Goal: Information Seeking & Learning: Learn about a topic

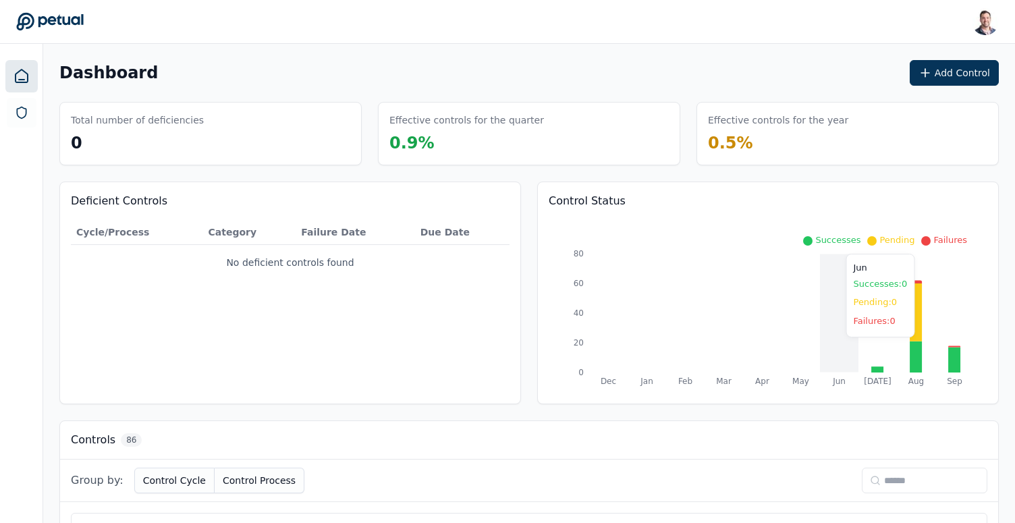
scroll to position [184, 0]
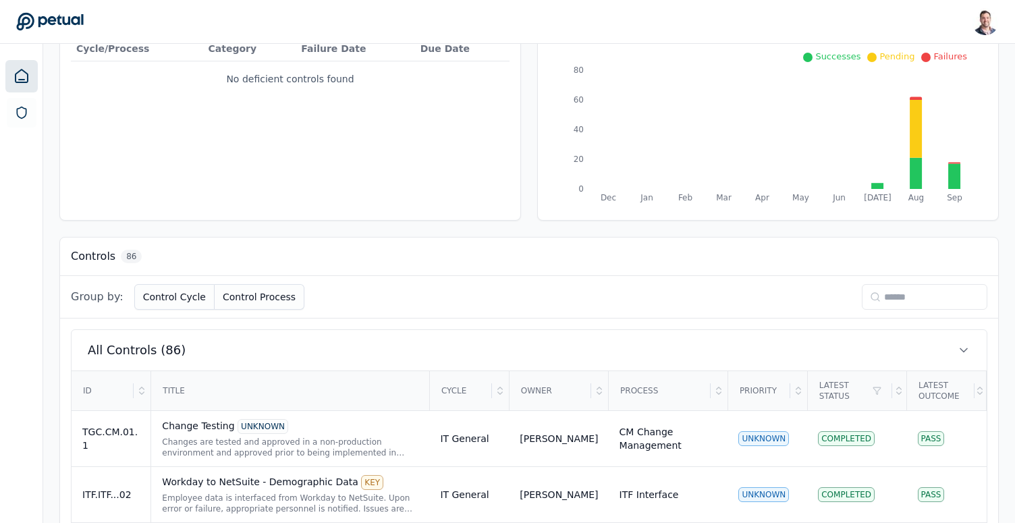
click at [887, 292] on input at bounding box center [924, 297] width 125 height 26
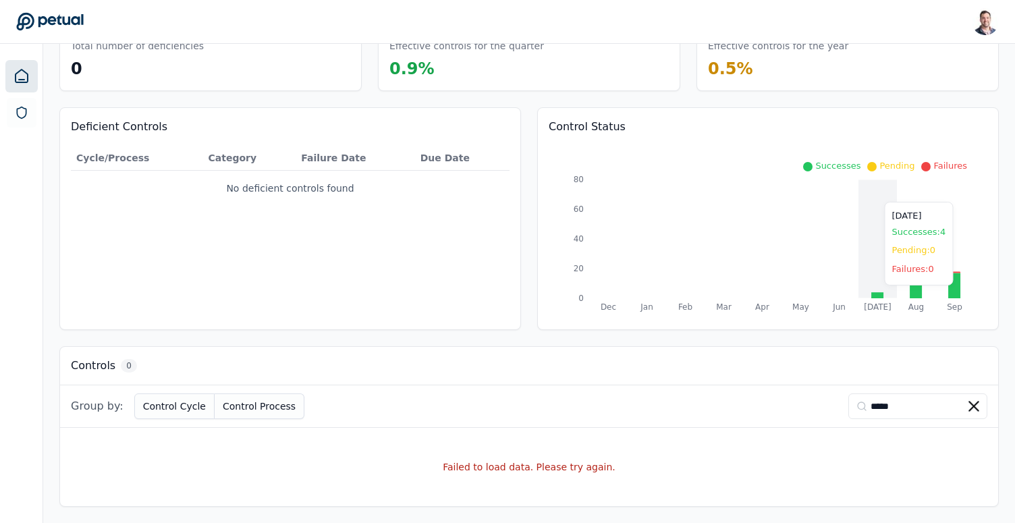
scroll to position [169, 0]
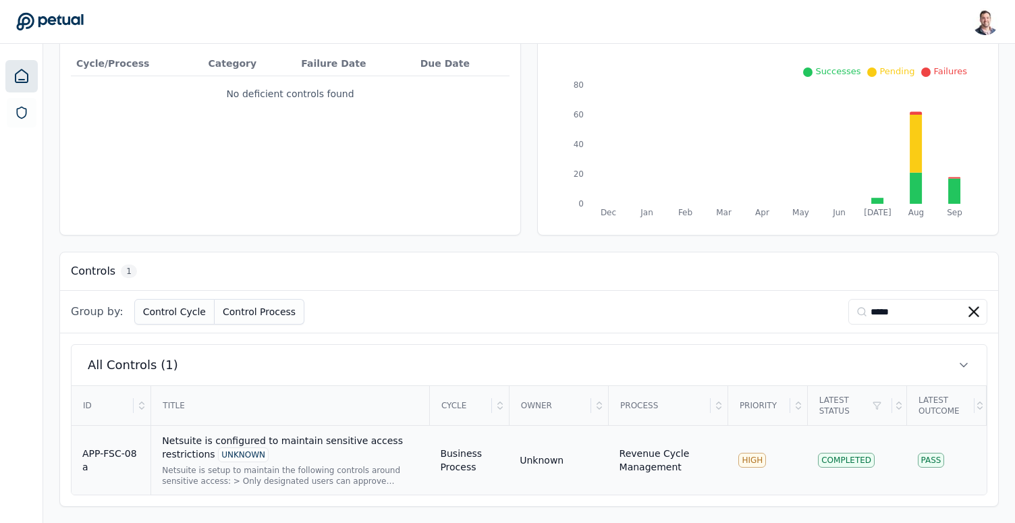
type input "*****"
click at [368, 462] on div "Netsuite is configured to maintain sensitive access restrictions UNKNOWN Netsui…" at bounding box center [290, 460] width 256 height 53
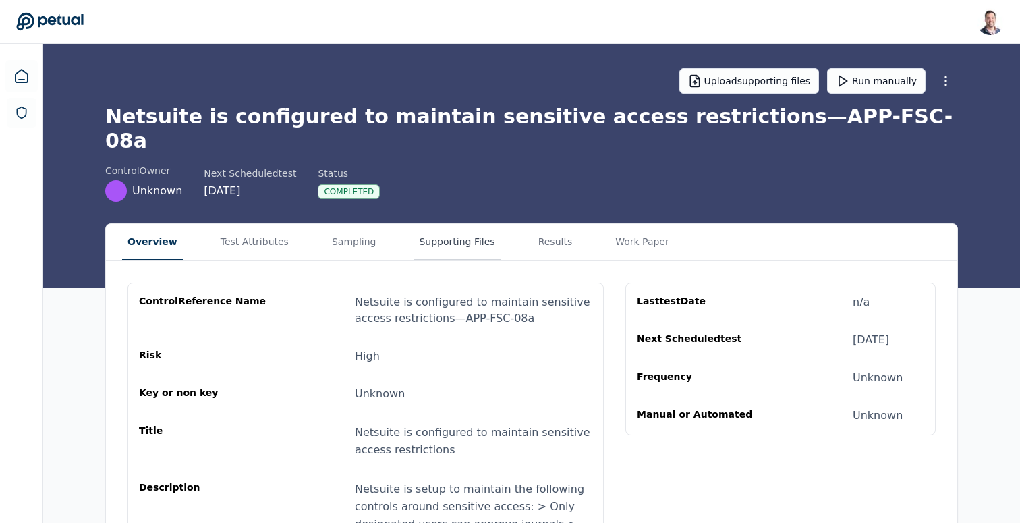
click at [449, 229] on button "Supporting Files" at bounding box center [457, 242] width 86 height 36
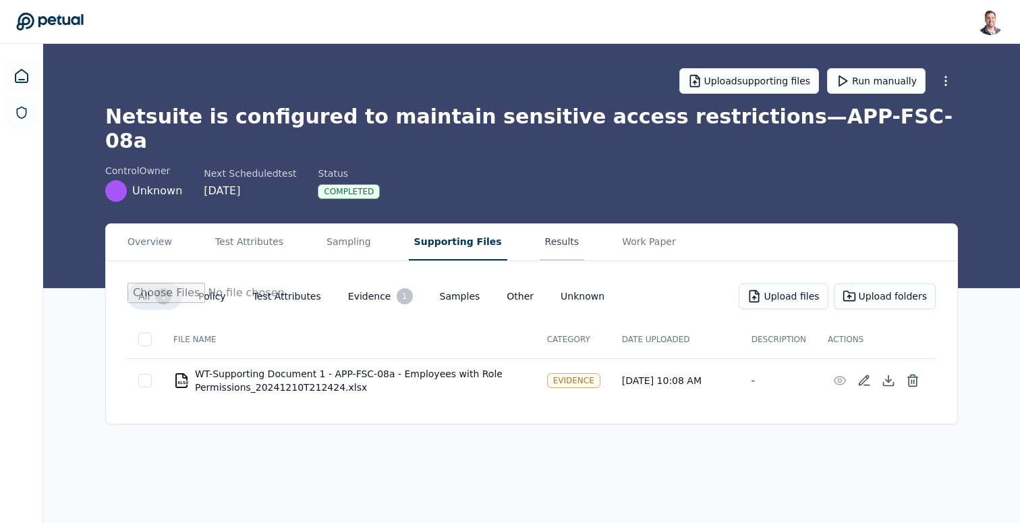
click at [555, 224] on button "Results" at bounding box center [562, 242] width 45 height 36
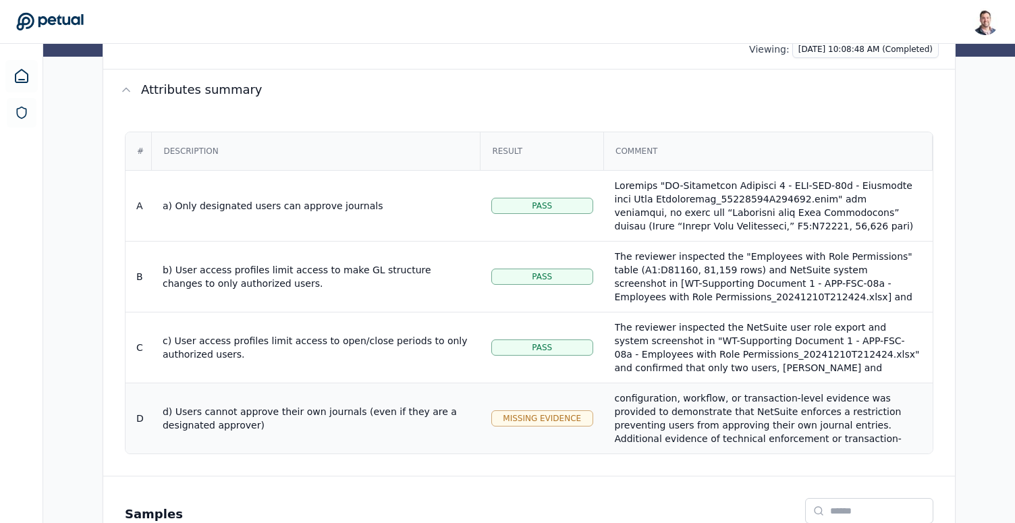
scroll to position [323, 0]
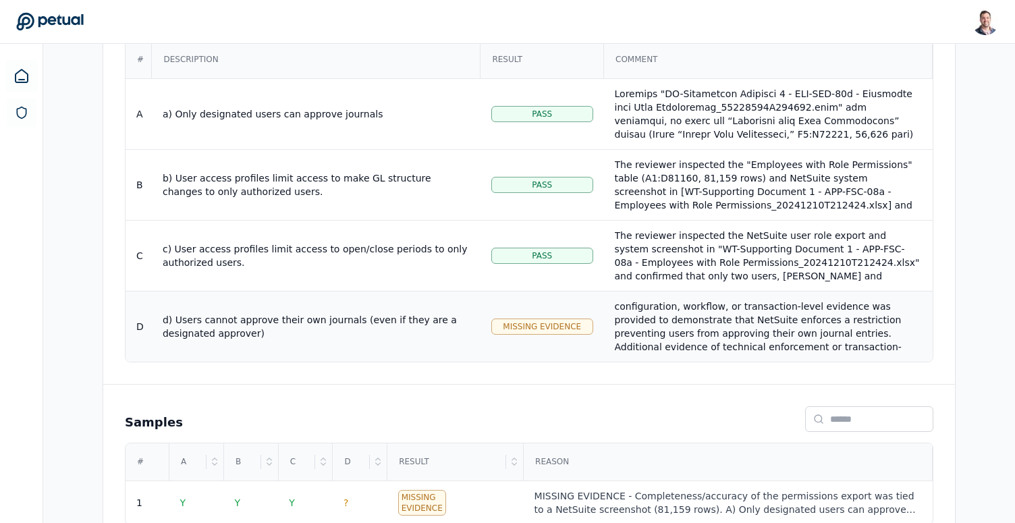
click at [714, 316] on div "MISSING EVIDENCE: The "WT-Supporting Document 1 - APP-FSC-08a - Employees with …" at bounding box center [768, 286] width 307 height 162
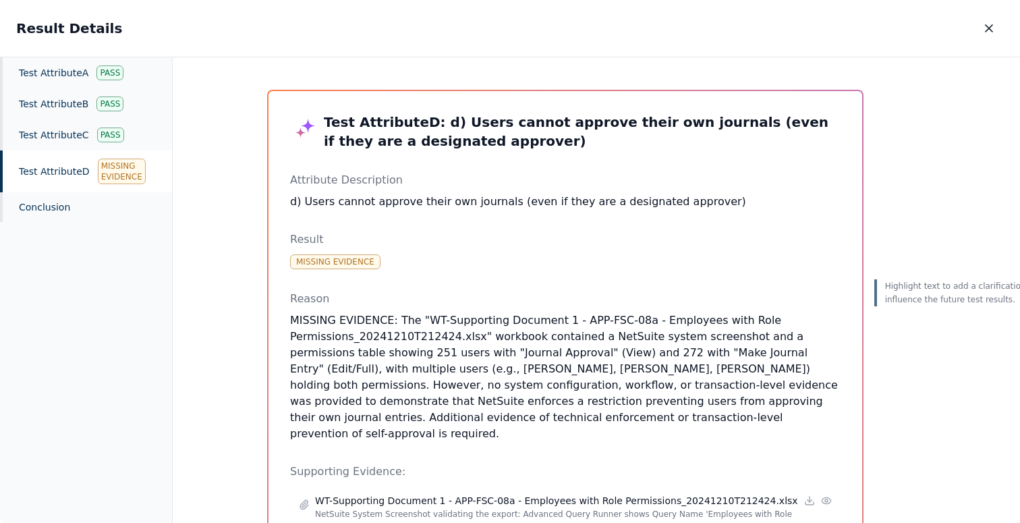
click at [71, 183] on div "Test Attribute D Missing Evidence" at bounding box center [86, 171] width 172 height 42
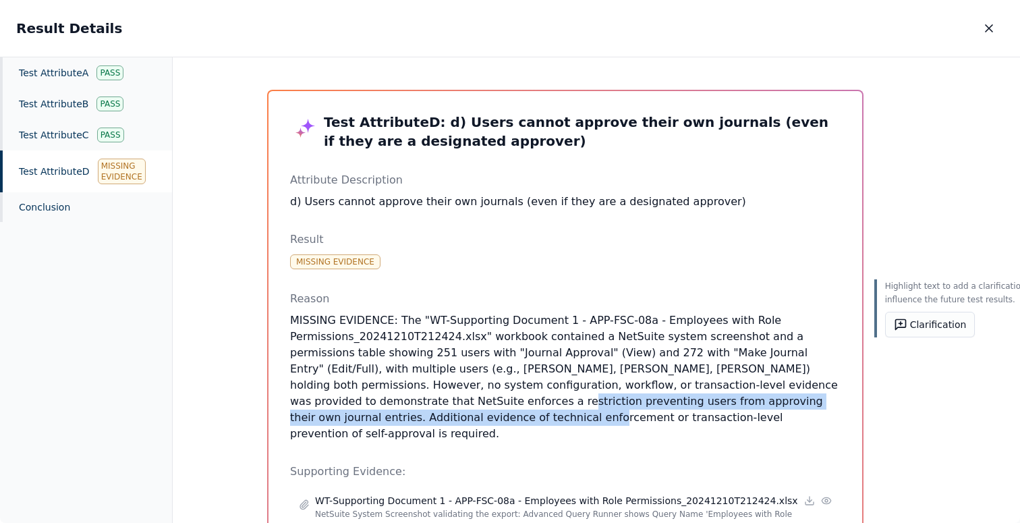
drag, startPoint x: 421, startPoint y: 402, endPoint x: 425, endPoint y: 412, distance: 10.9
click at [425, 412] on p "MISSING EVIDENCE: The "WT-Supporting Document 1 - APP-FSC-08a - Employees with …" at bounding box center [565, 377] width 551 height 130
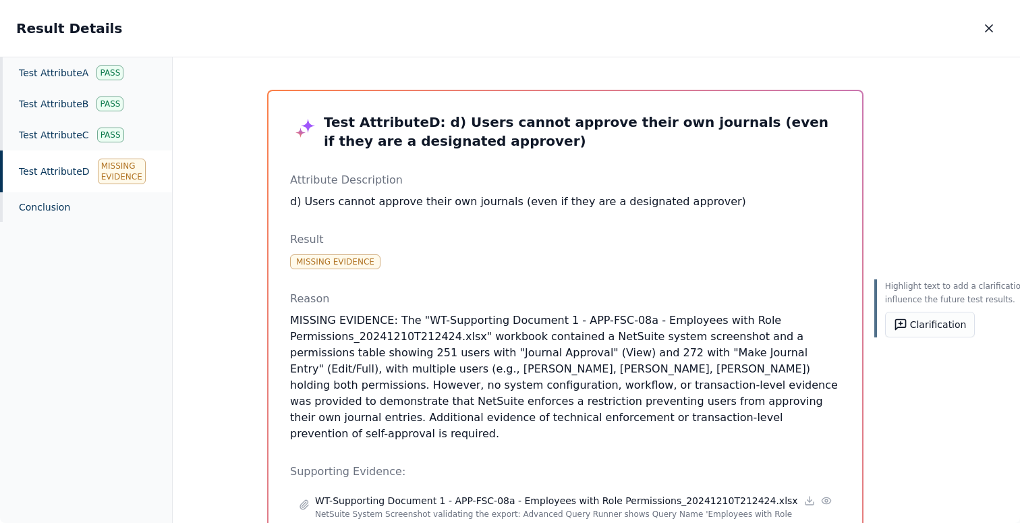
click at [505, 418] on p "MISSING EVIDENCE: The "WT-Supporting Document 1 - APP-FSC-08a - Employees with …" at bounding box center [565, 377] width 551 height 130
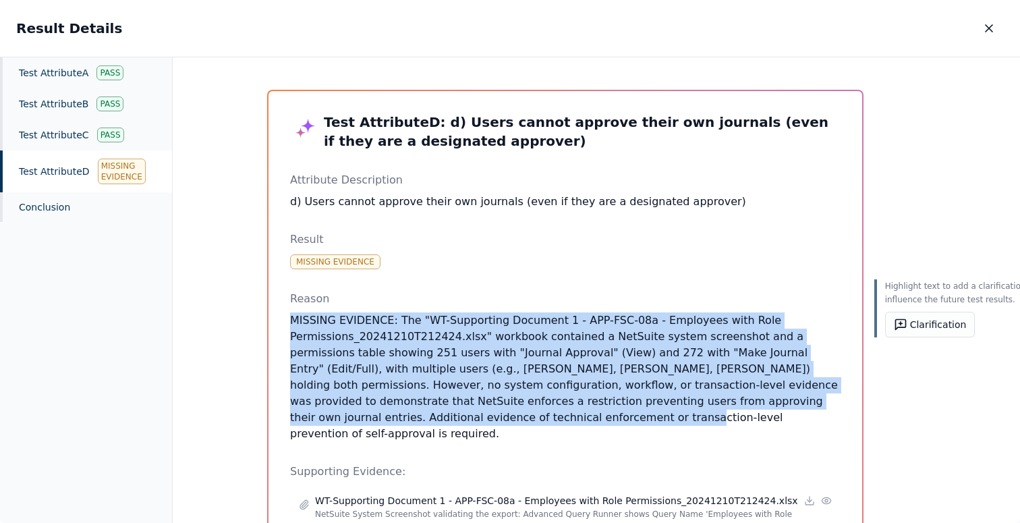
drag, startPoint x: 505, startPoint y: 418, endPoint x: 508, endPoint y: 310, distance: 108.7
click at [508, 310] on div "Reason MISSING EVIDENCE: The "WT-Supporting Document 1 - APP-FSC-08a - Employee…" at bounding box center [565, 366] width 551 height 151
click at [508, 312] on div "Reason MISSING EVIDENCE: The "WT-Supporting Document 1 - APP-FSC-08a - Employee…" at bounding box center [565, 366] width 551 height 151
drag, startPoint x: 507, startPoint y: 319, endPoint x: 500, endPoint y: 417, distance: 98.1
click at [500, 417] on p "MISSING EVIDENCE: The "WT-Supporting Document 1 - APP-FSC-08a - Employees with …" at bounding box center [565, 377] width 551 height 130
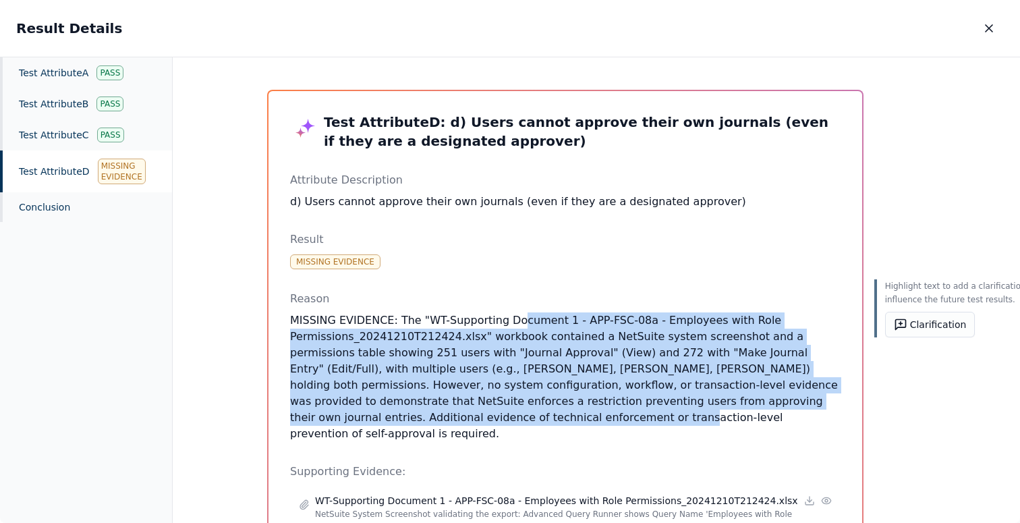
click at [500, 417] on p "MISSING EVIDENCE: The "WT-Supporting Document 1 - APP-FSC-08a - Employees with …" at bounding box center [565, 377] width 551 height 130
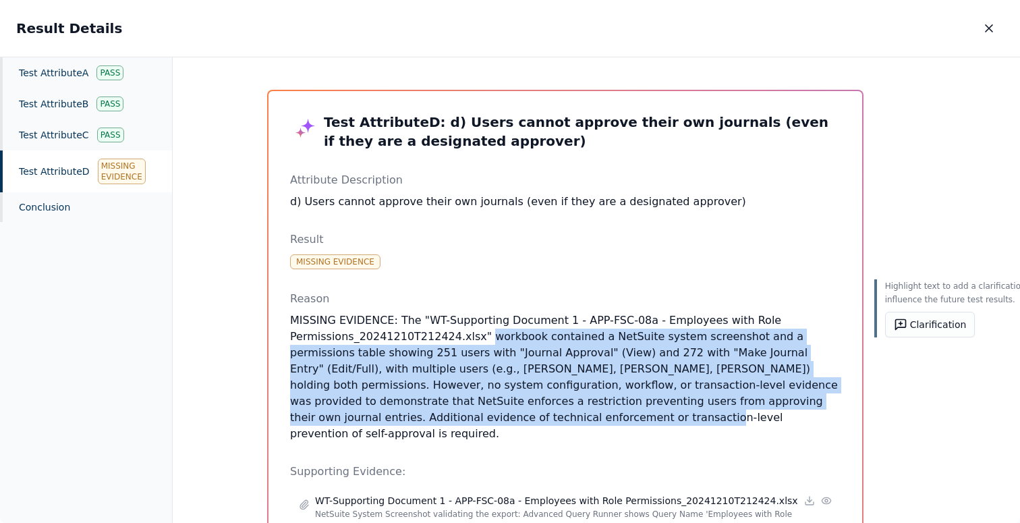
drag, startPoint x: 500, startPoint y: 417, endPoint x: 514, endPoint y: 330, distance: 88.2
click at [514, 330] on p "MISSING EVIDENCE: The "WT-Supporting Document 1 - APP-FSC-08a - Employees with …" at bounding box center [565, 377] width 551 height 130
click at [986, 25] on icon "button" at bounding box center [989, 28] width 7 height 7
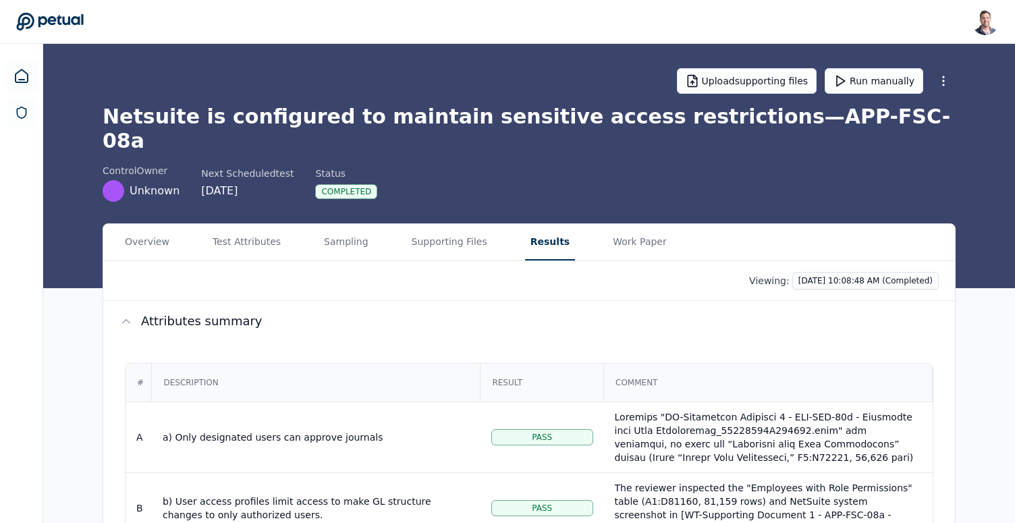
scroll to position [169, 0]
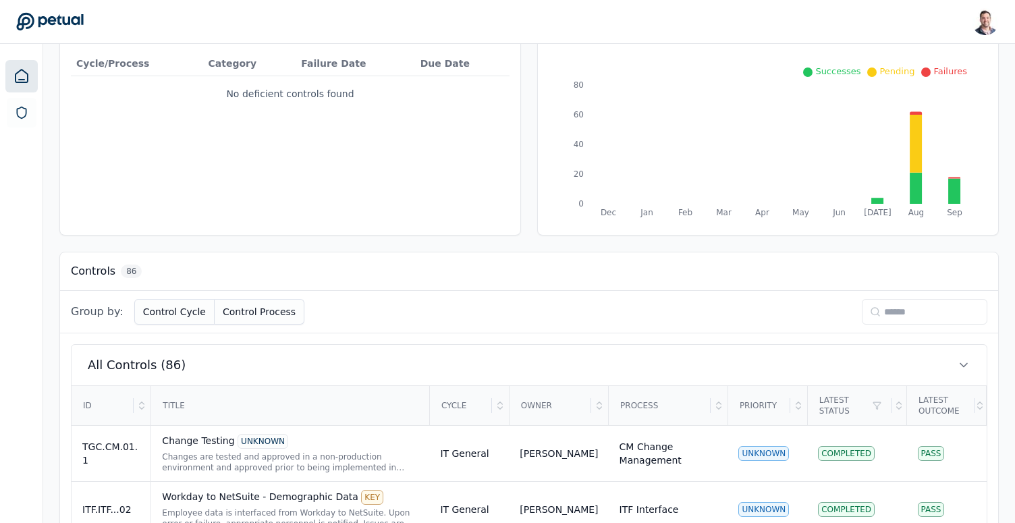
click at [939, 305] on input at bounding box center [924, 312] width 125 height 26
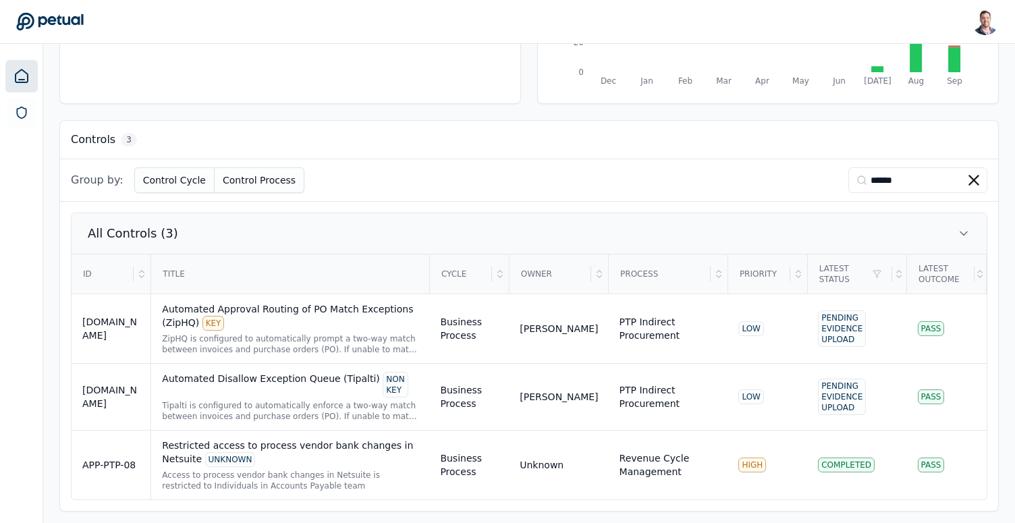
scroll to position [305, 0]
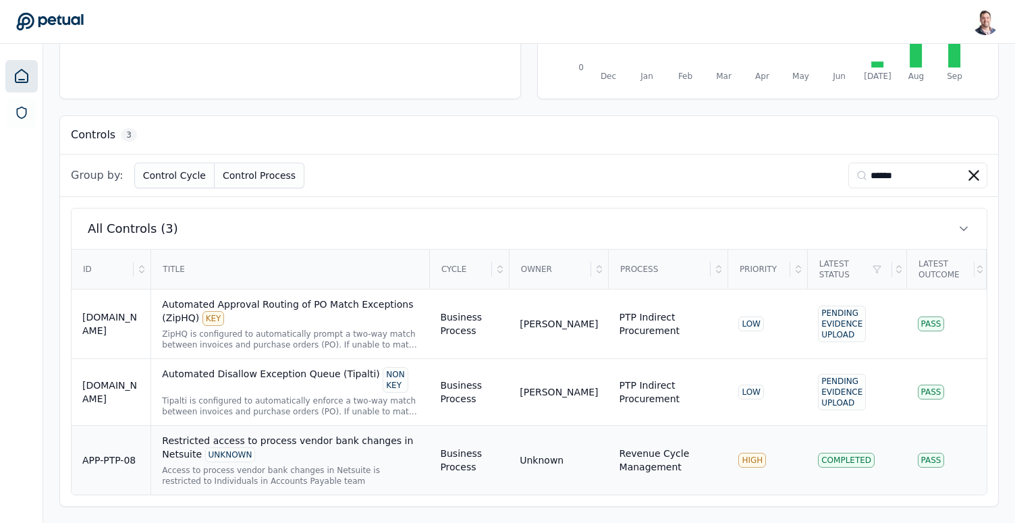
type input "******"
click at [281, 450] on div "Restricted access to process vendor bank changes in Netsuite UNKNOWN" at bounding box center [290, 448] width 256 height 28
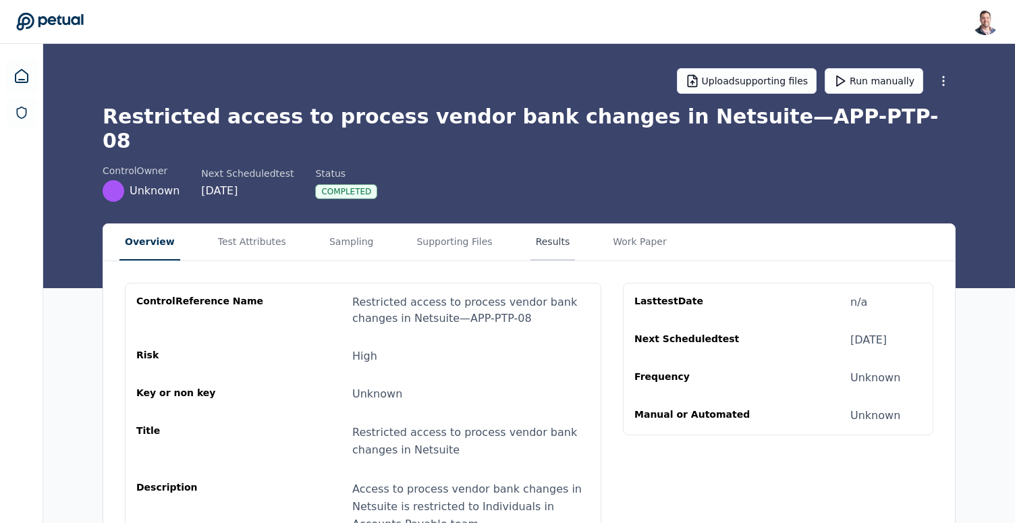
click at [536, 224] on button "Results" at bounding box center [552, 242] width 45 height 36
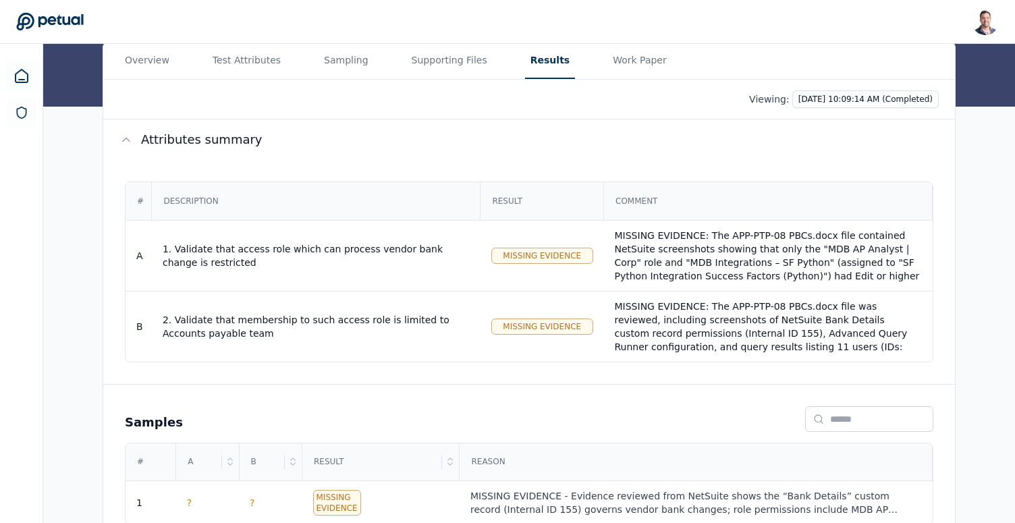
scroll to position [180, 0]
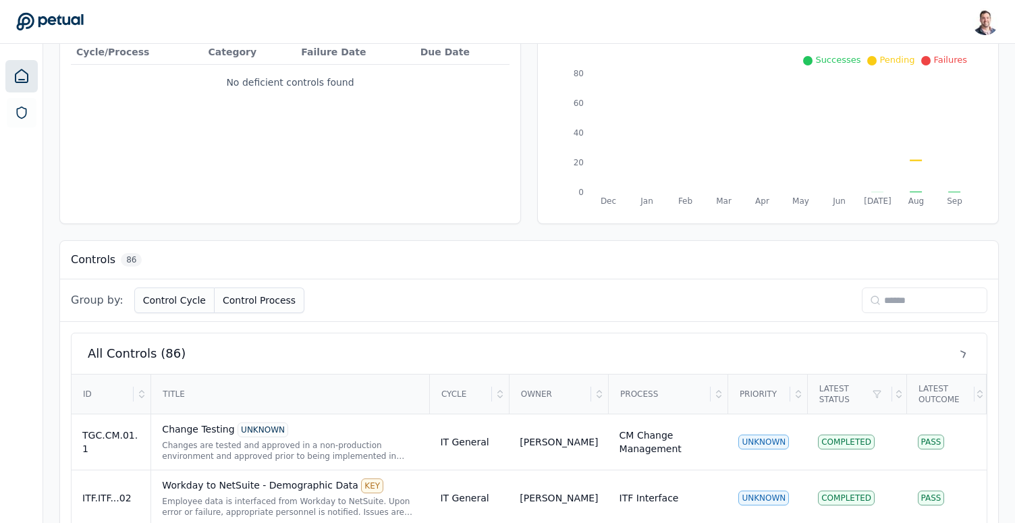
scroll to position [305, 0]
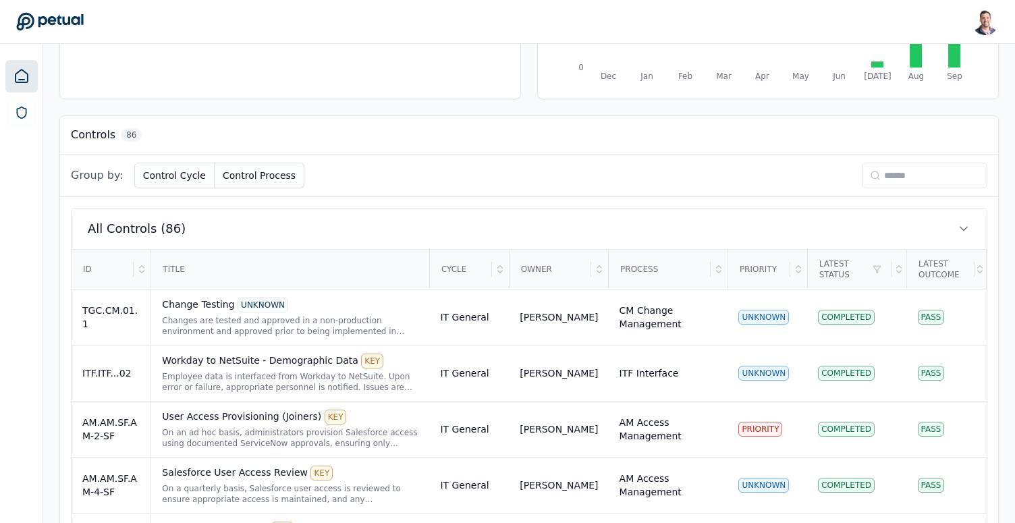
click at [923, 163] on input at bounding box center [924, 176] width 125 height 26
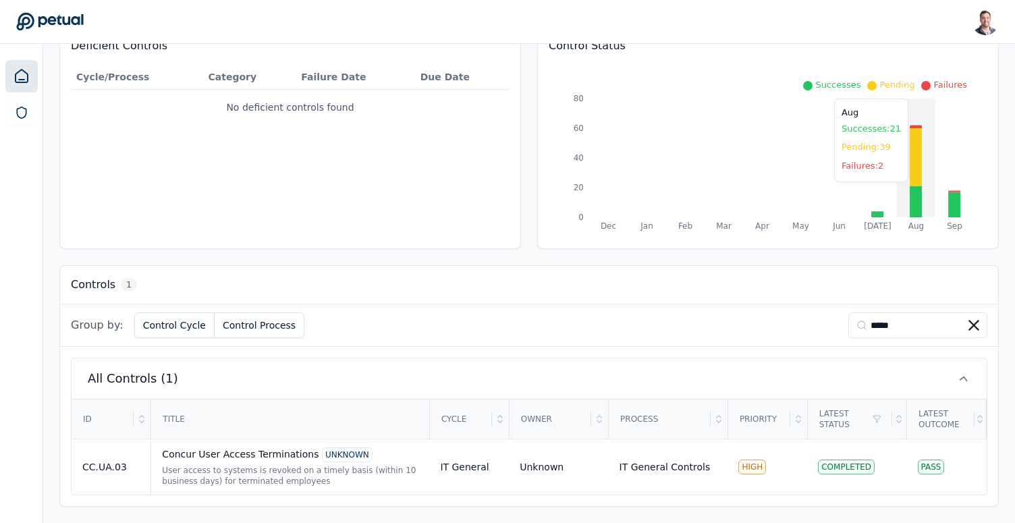
scroll to position [155, 0]
type input "*****"
click at [285, 451] on div "Concur User Access Terminations UNKNOWN" at bounding box center [290, 454] width 256 height 15
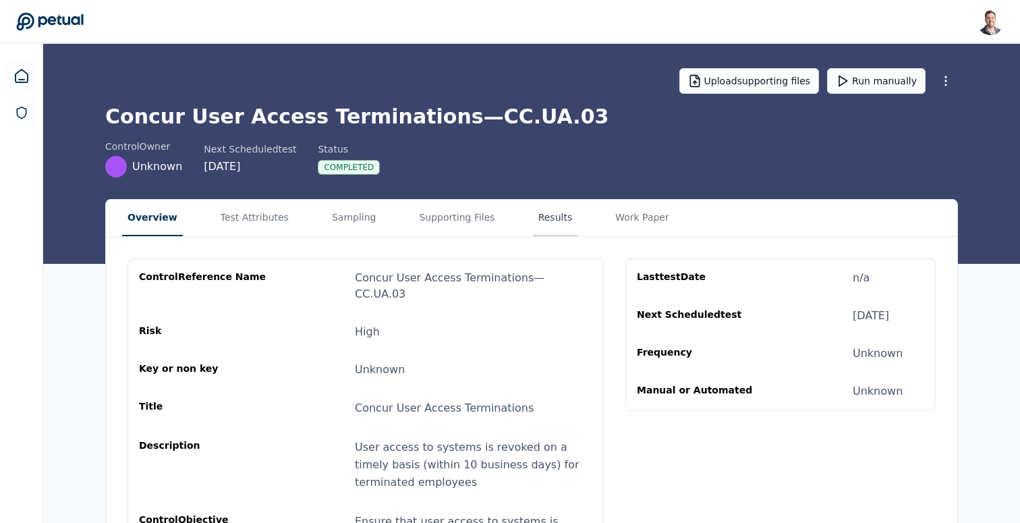
click at [544, 219] on button "Results" at bounding box center [555, 218] width 45 height 36
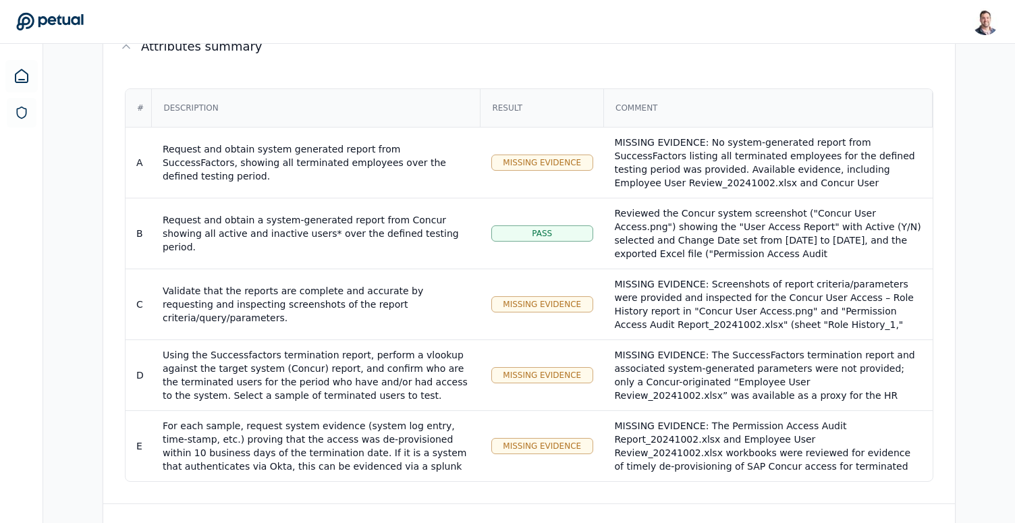
scroll to position [20, 0]
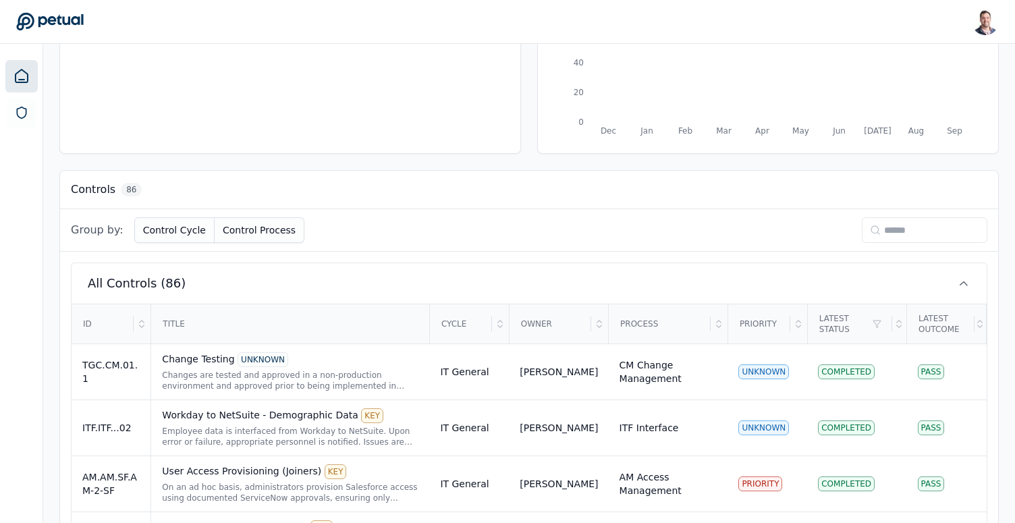
scroll to position [155, 0]
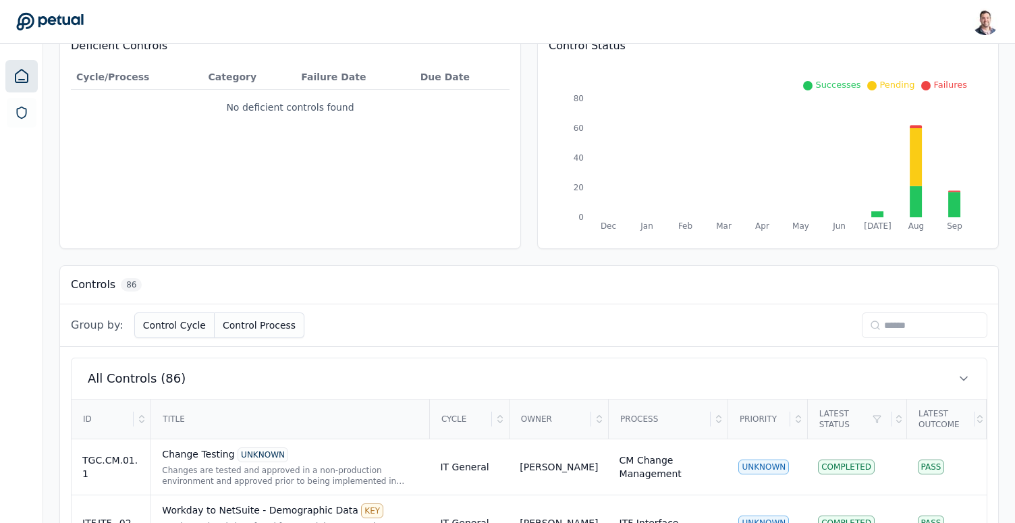
click at [893, 332] on input at bounding box center [924, 325] width 125 height 26
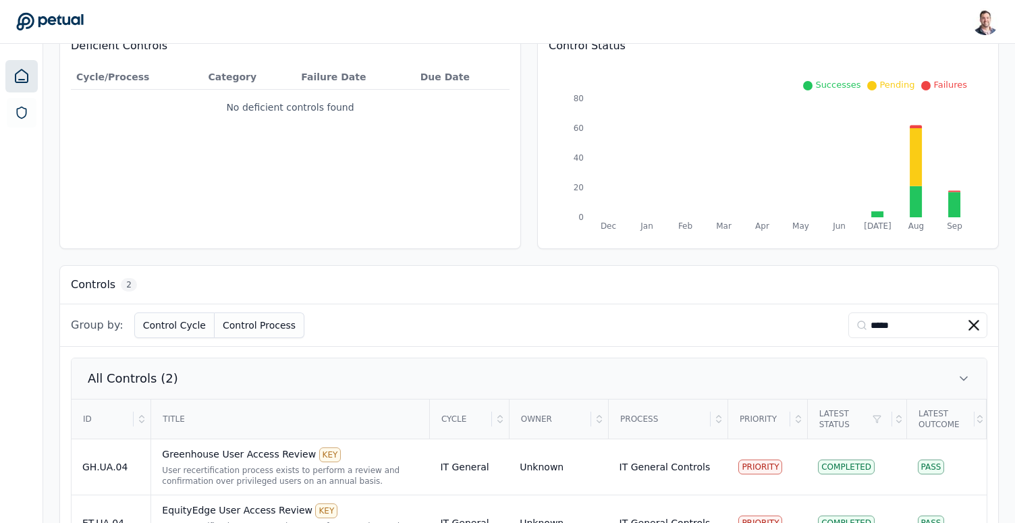
scroll to position [211, 0]
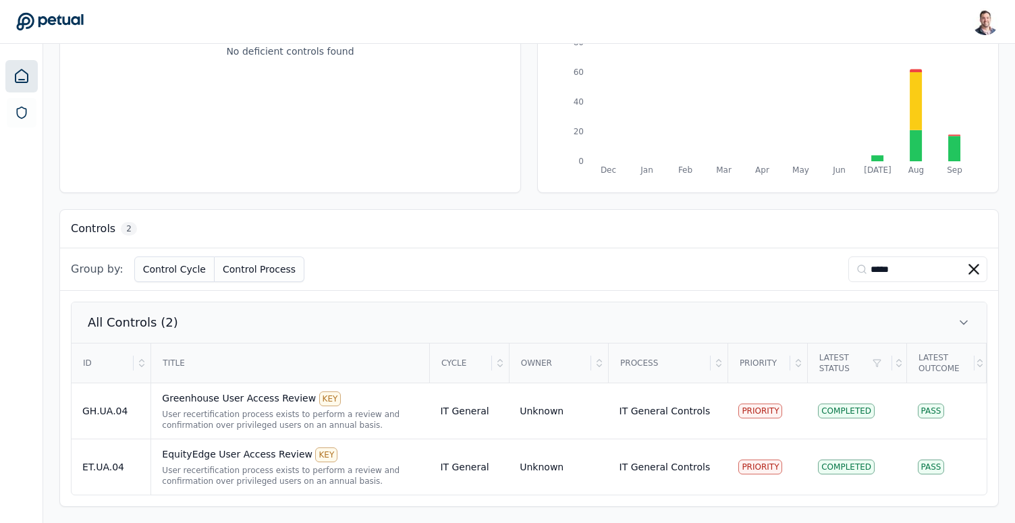
type input "*****"
click at [223, 424] on div "User recertification process exists to perform a review and confirmation over p…" at bounding box center [290, 420] width 256 height 22
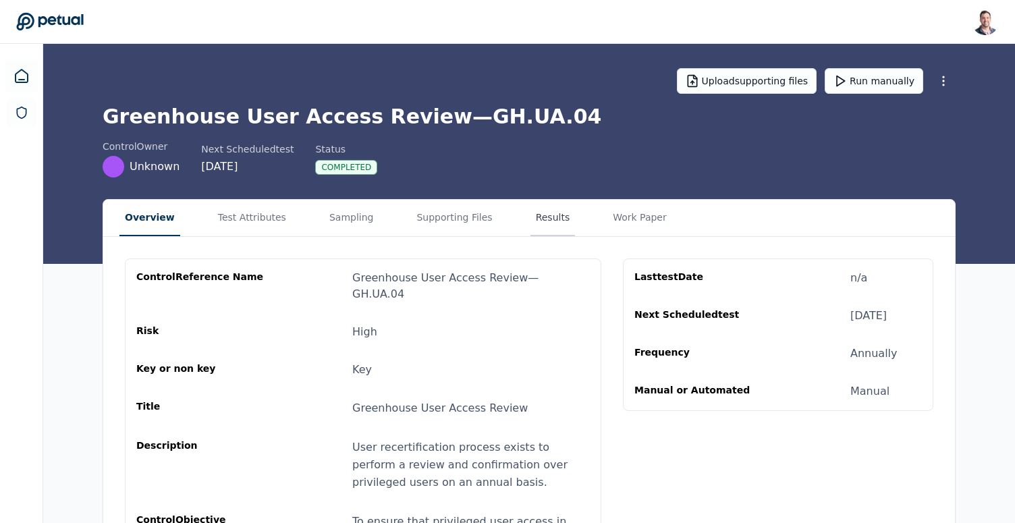
click at [530, 225] on button "Results" at bounding box center [552, 218] width 45 height 36
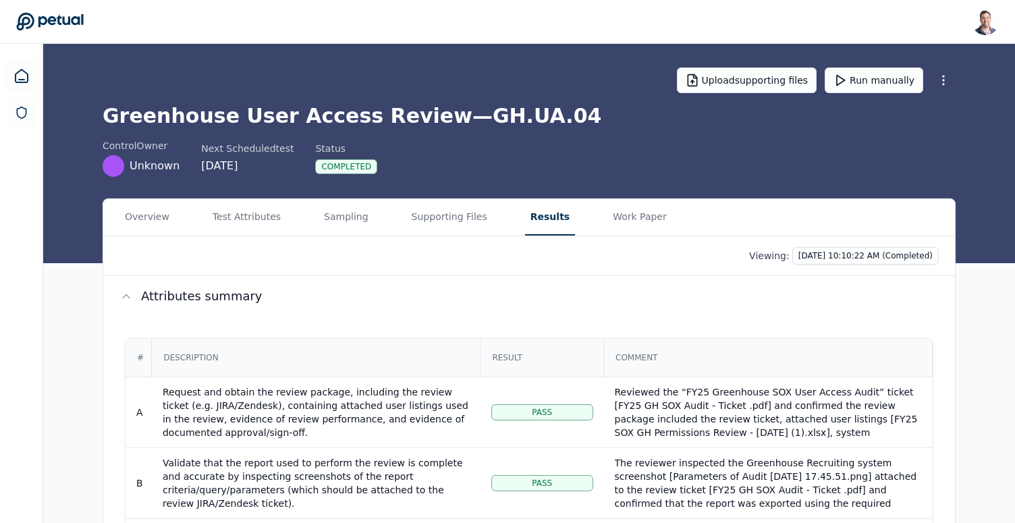
scroll to position [296, 0]
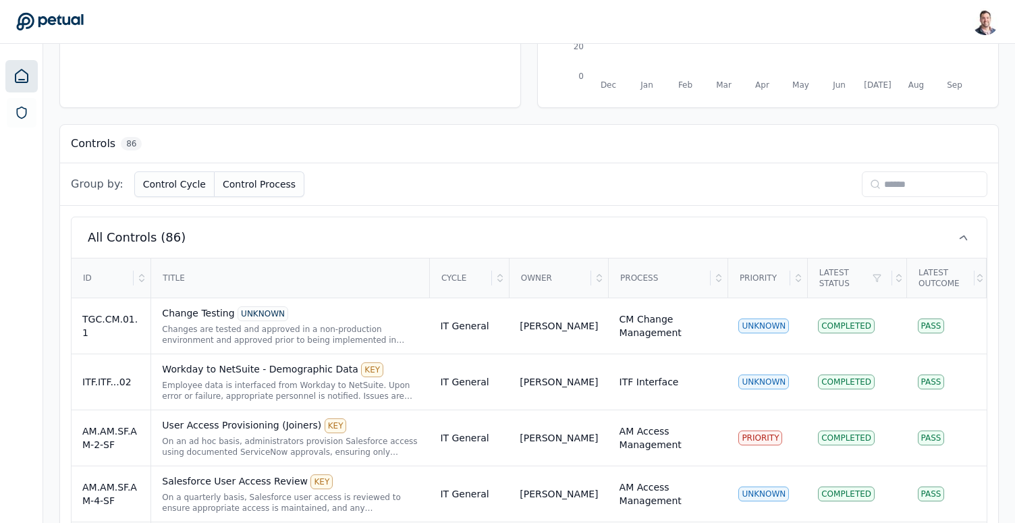
scroll to position [211, 0]
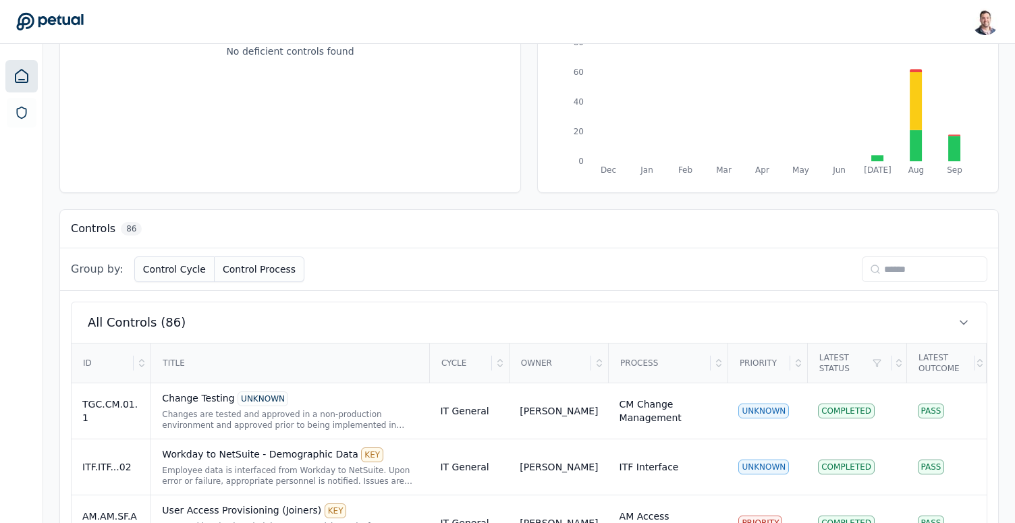
click at [897, 272] on input at bounding box center [924, 269] width 125 height 26
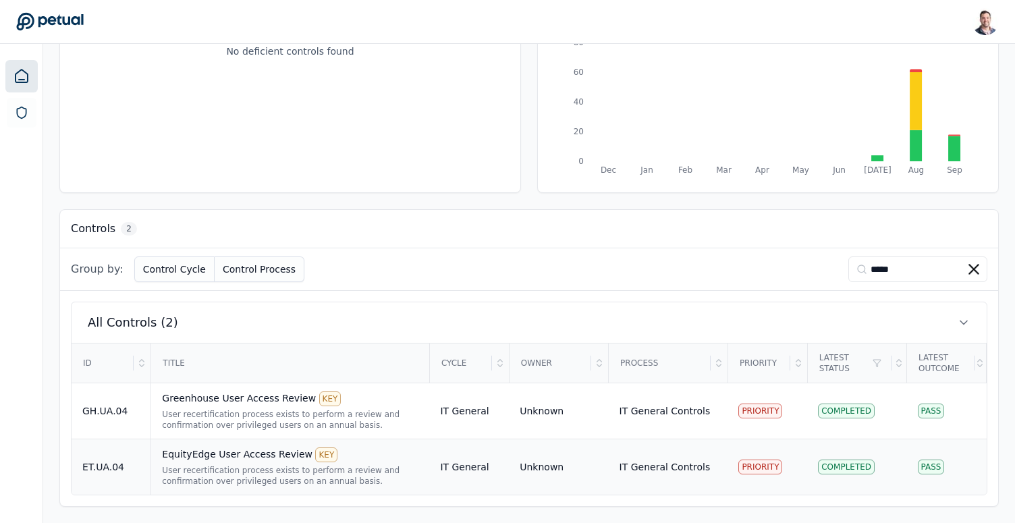
type input "*****"
click at [262, 465] on div "User recertification process exists to perform a review and confirmation over p…" at bounding box center [290, 476] width 256 height 22
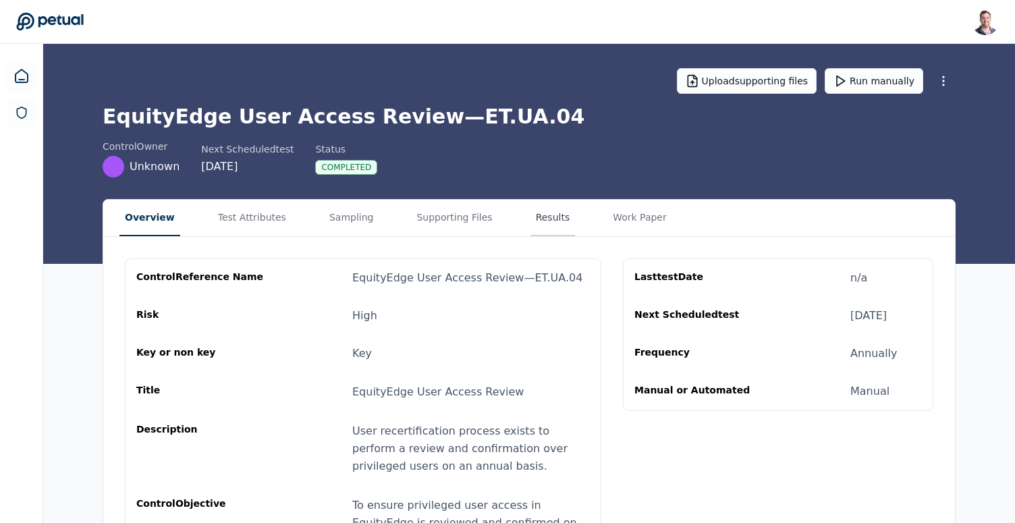
click at [530, 217] on button "Results" at bounding box center [552, 218] width 45 height 36
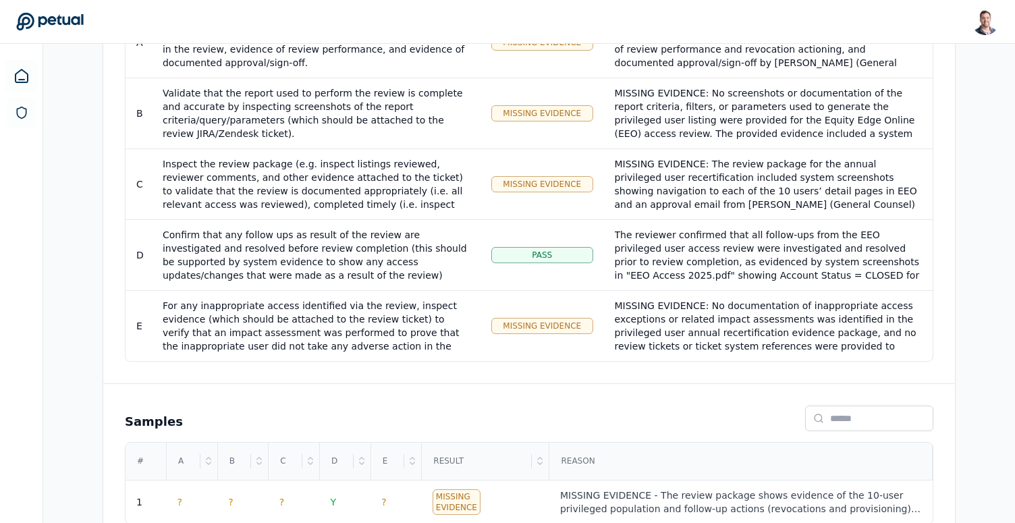
scroll to position [211, 0]
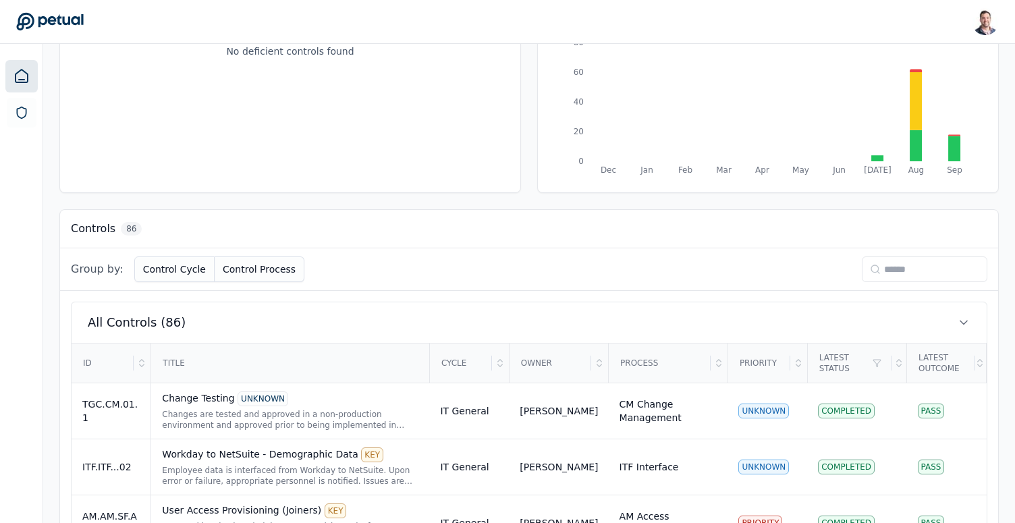
click at [911, 254] on div "Group by: Control Cycle Control Process" at bounding box center [529, 269] width 938 height 43
click at [911, 266] on input at bounding box center [924, 269] width 125 height 26
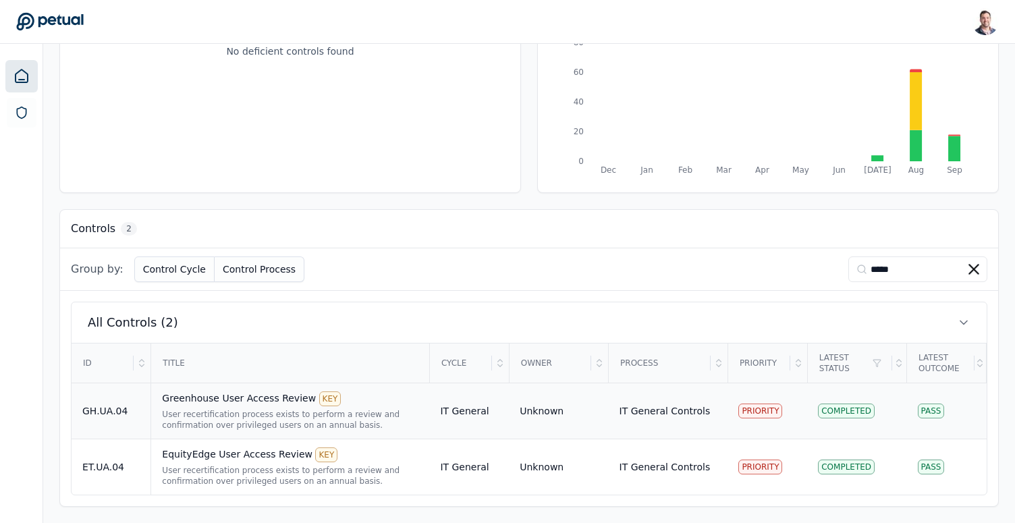
type input "*****"
click at [195, 426] on div "User recertification process exists to perform a review and confirmation over p…" at bounding box center [290, 420] width 256 height 22
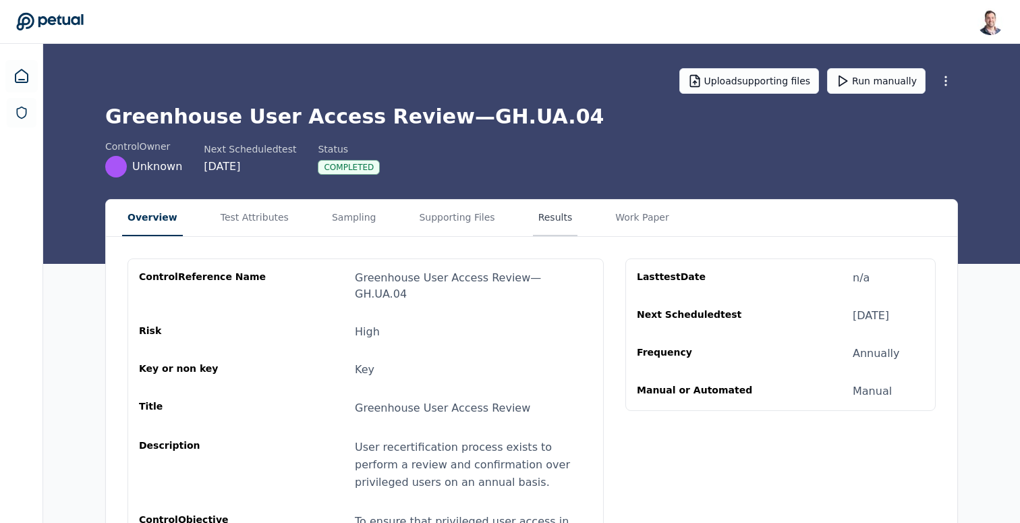
click at [534, 224] on button "Results" at bounding box center [555, 218] width 45 height 36
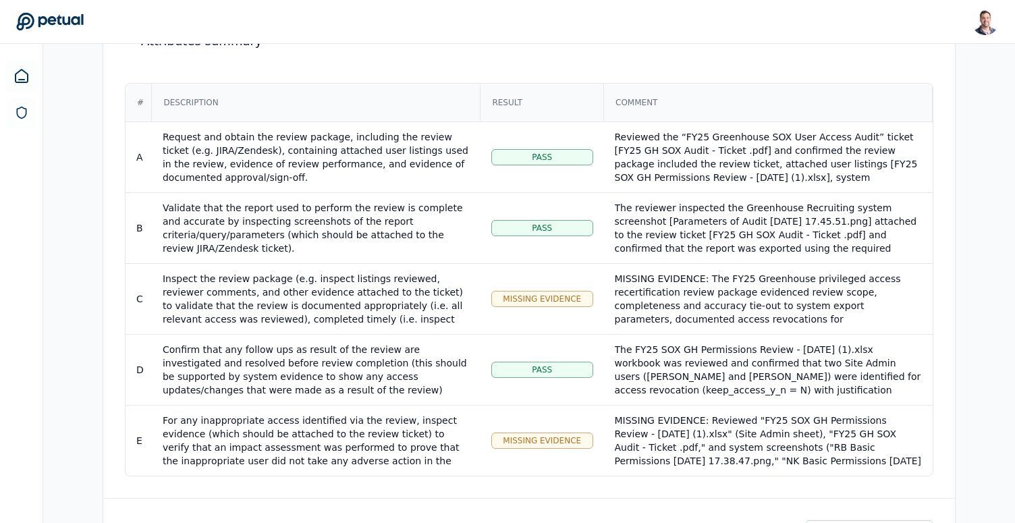
scroll to position [266, 0]
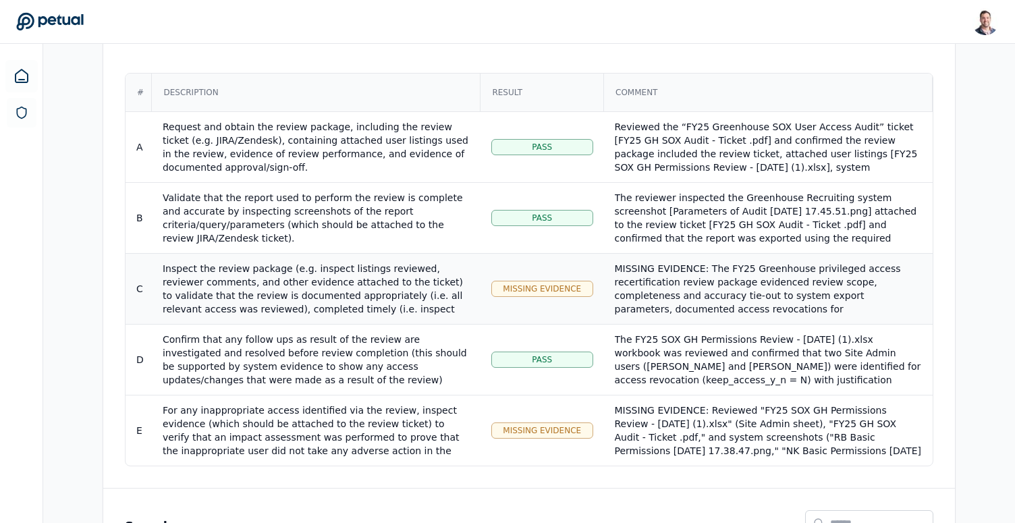
scroll to position [211, 0]
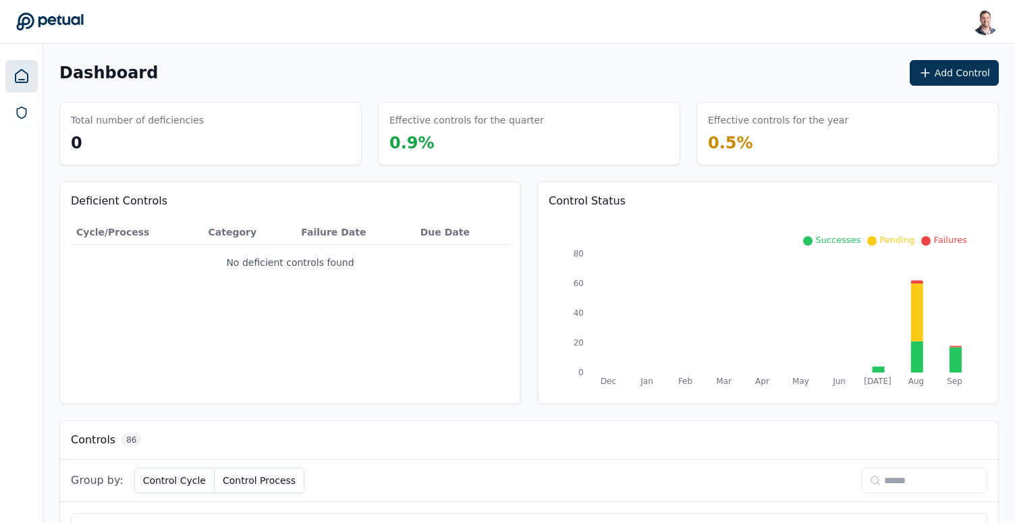
scroll to position [211, 0]
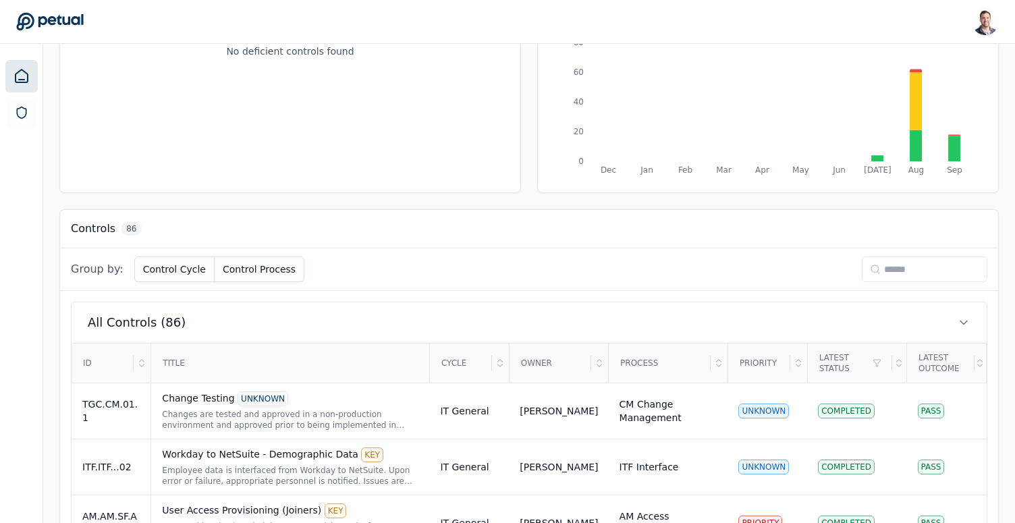
click at [884, 268] on input at bounding box center [924, 269] width 125 height 26
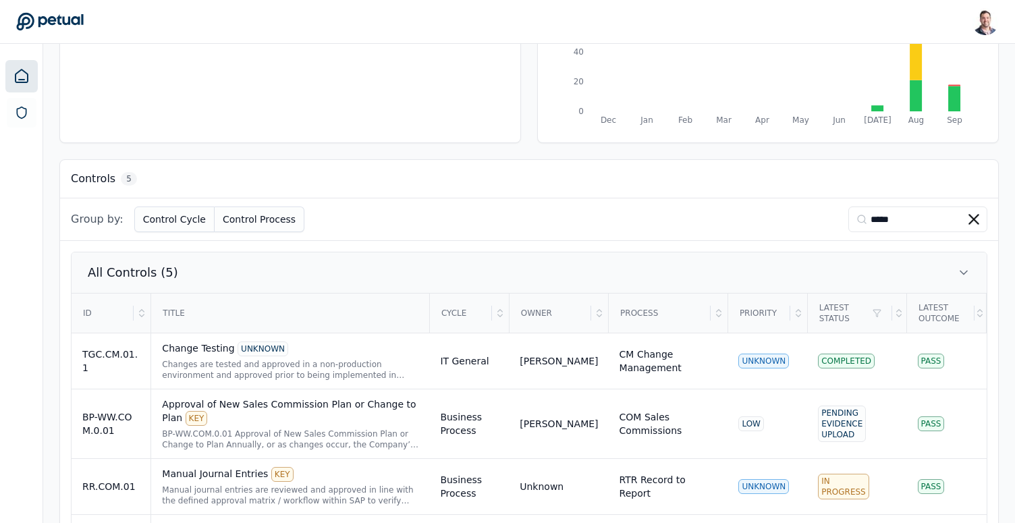
scroll to position [393, 0]
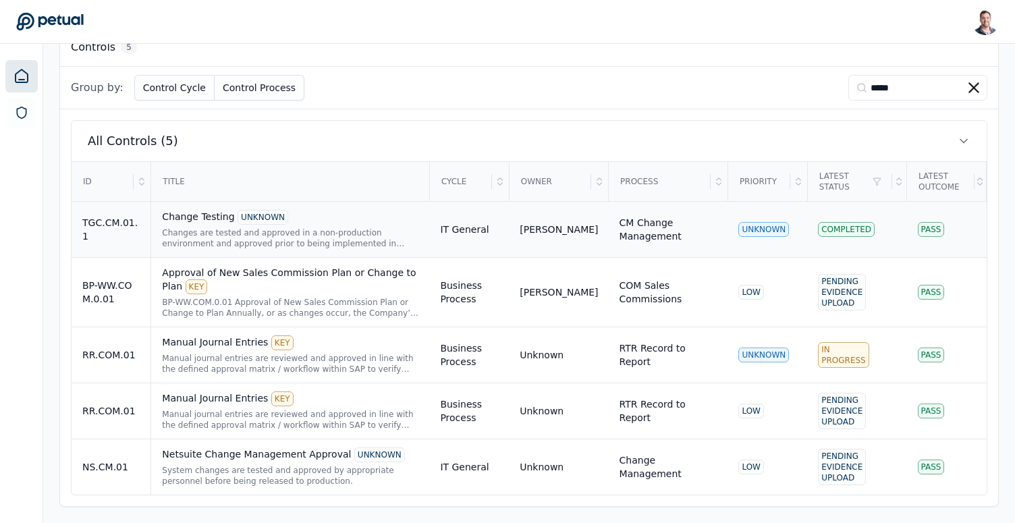
type input "*****"
click at [289, 476] on div "System changes are tested and approved by appropriate personnel before being re…" at bounding box center [290, 476] width 256 height 22
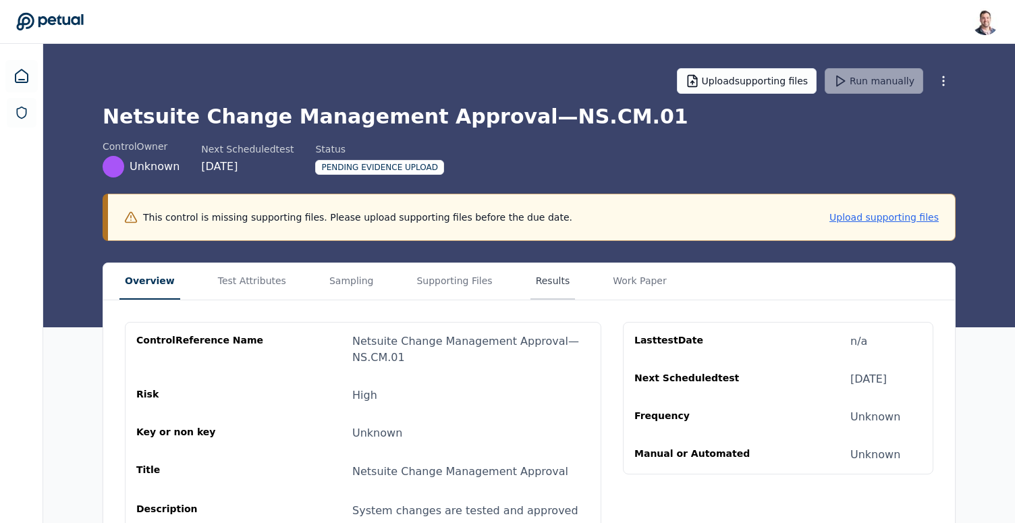
click at [538, 285] on button "Results" at bounding box center [552, 281] width 45 height 36
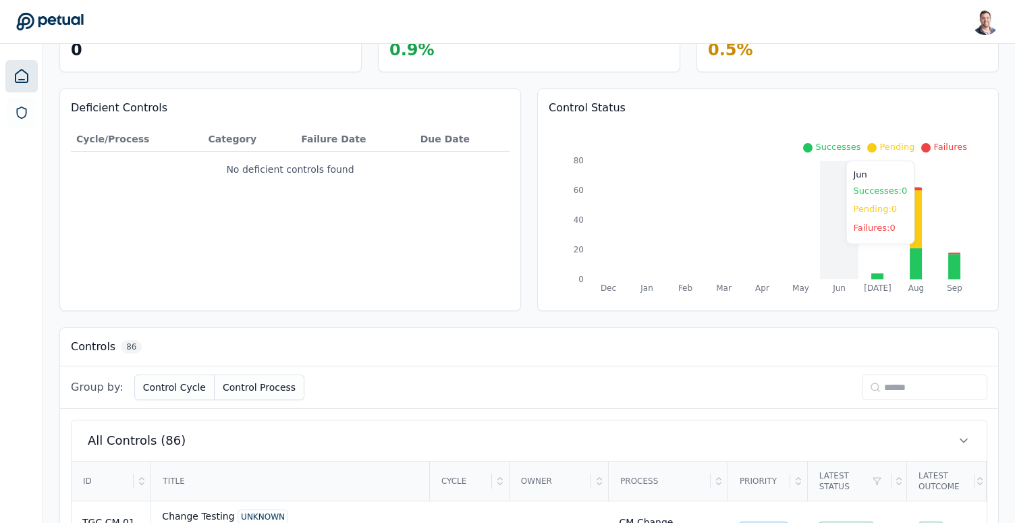
scroll to position [97, 0]
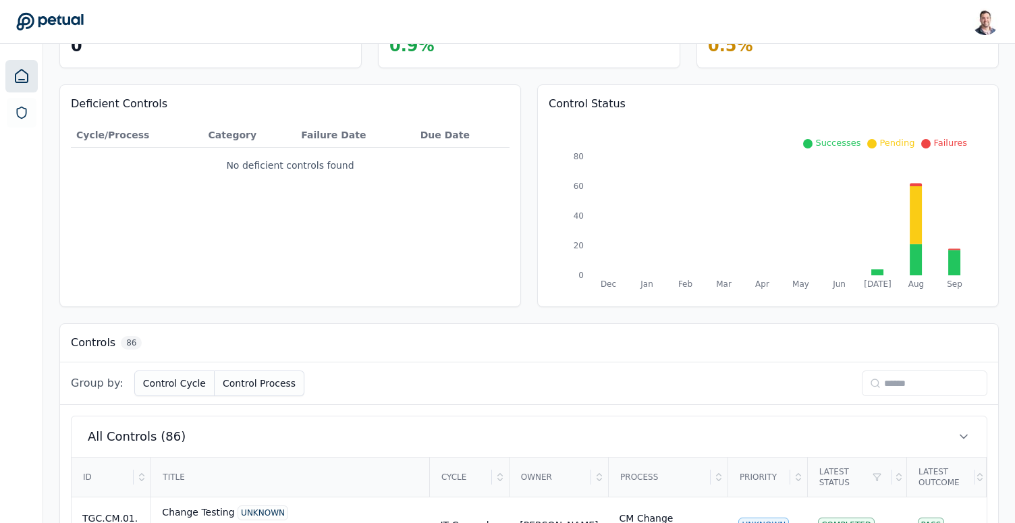
click at [889, 381] on input at bounding box center [924, 383] width 125 height 26
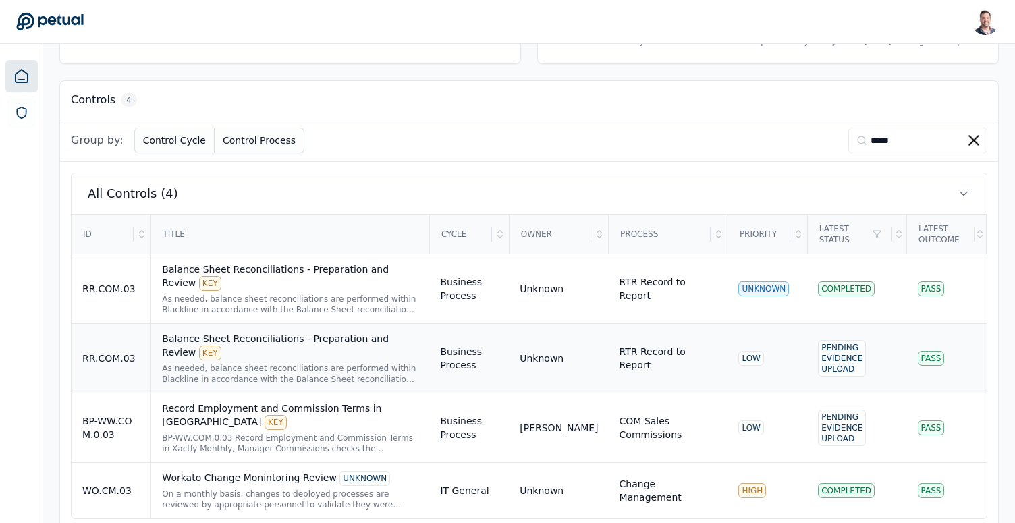
scroll to position [364, 0]
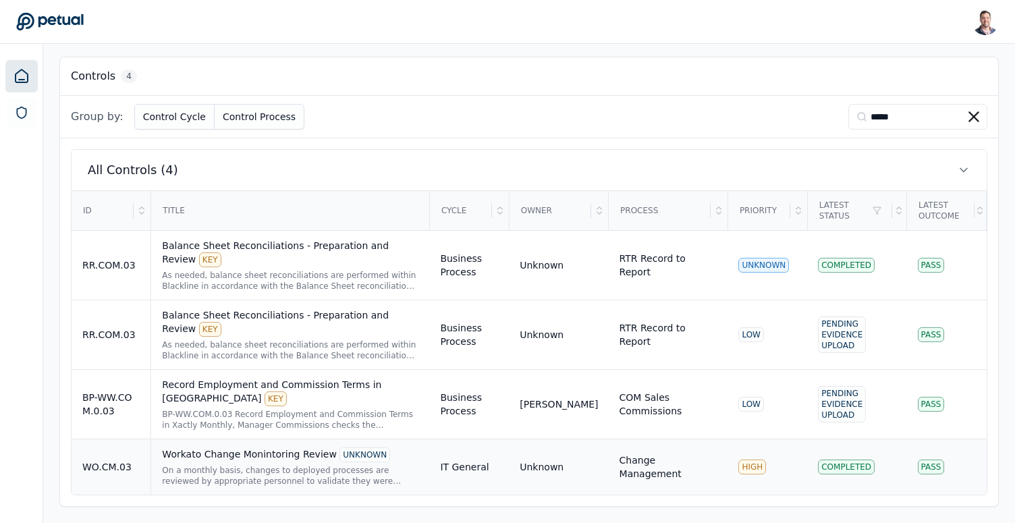
type input "*****"
click at [289, 470] on div "On a monthly basis, changes to deployed processes are reviewed by appropriate p…" at bounding box center [290, 476] width 256 height 22
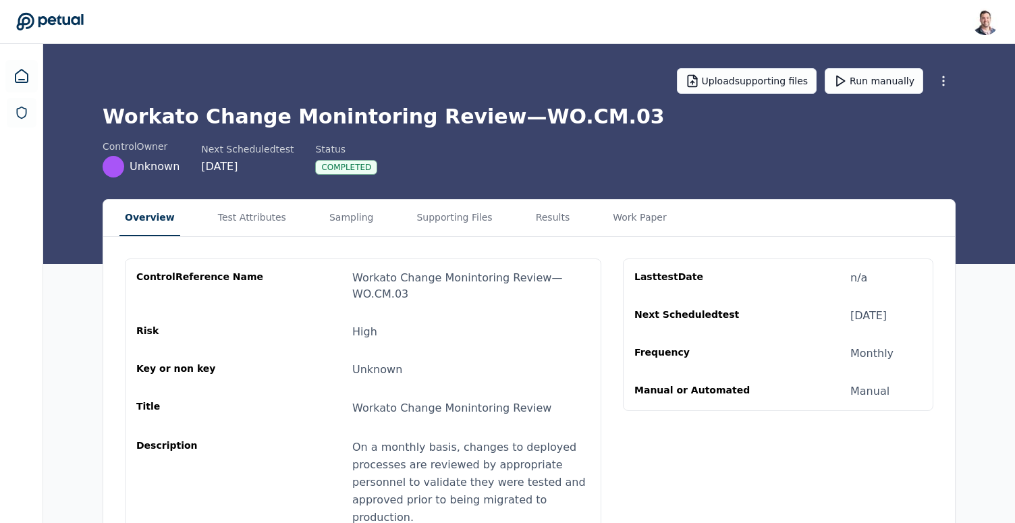
click at [498, 216] on div "Overview Test Attributes Sampling Supporting Files Results Work Paper" at bounding box center [528, 218] width 851 height 37
click at [533, 215] on button "Results" at bounding box center [555, 218] width 45 height 36
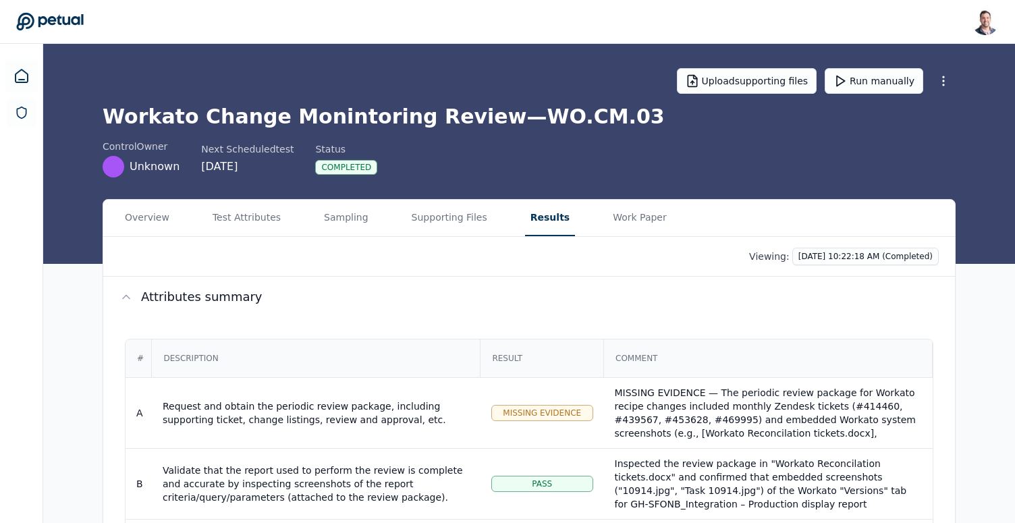
scroll to position [266, 0]
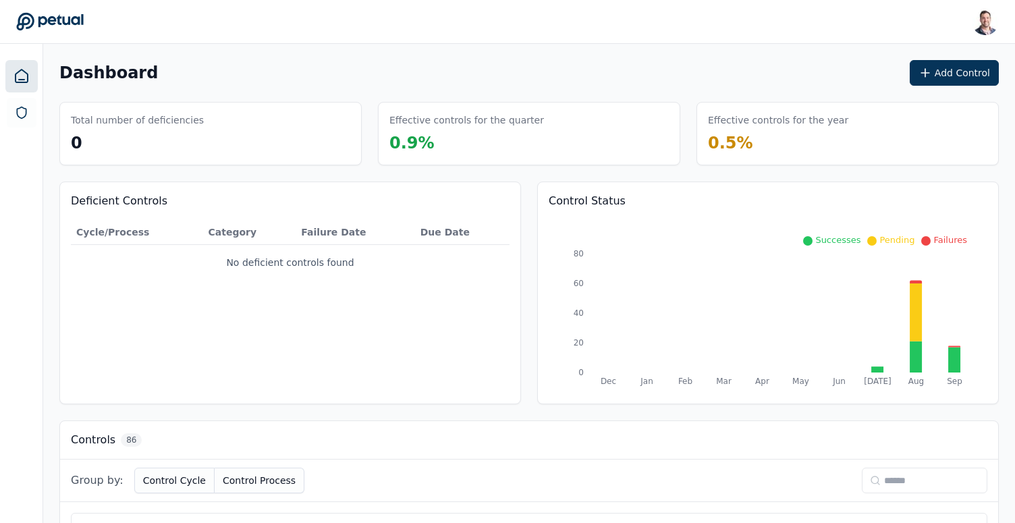
click at [902, 472] on input at bounding box center [924, 481] width 125 height 26
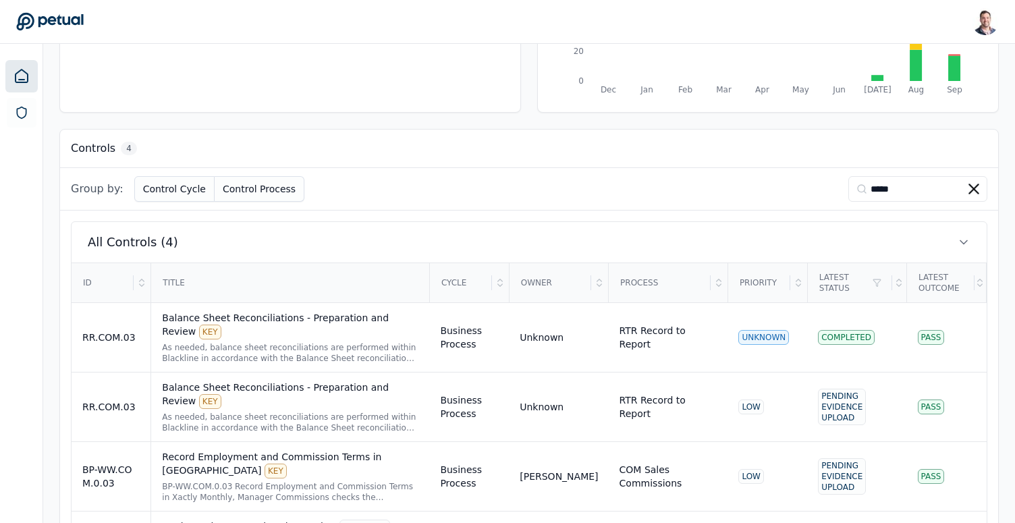
scroll to position [364, 0]
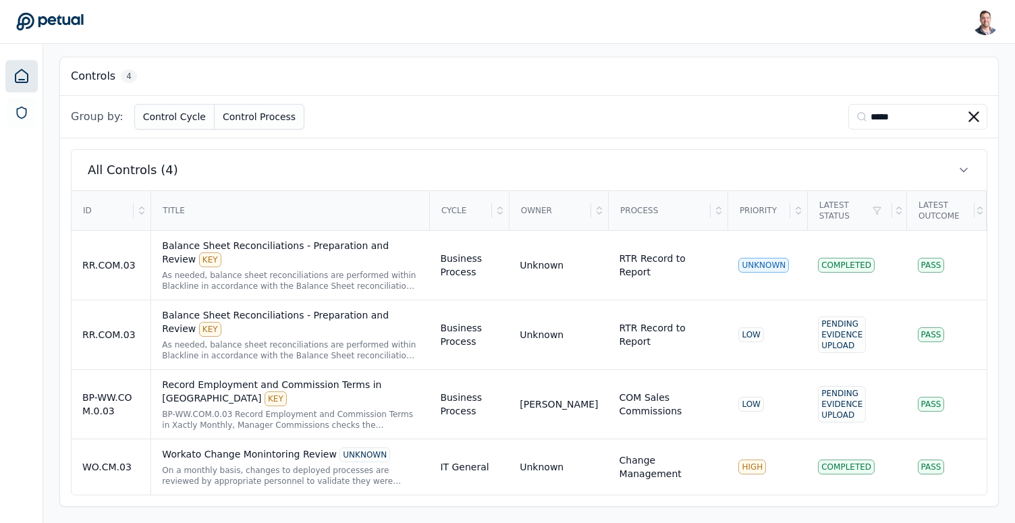
click at [880, 112] on input "*****" at bounding box center [917, 117] width 139 height 26
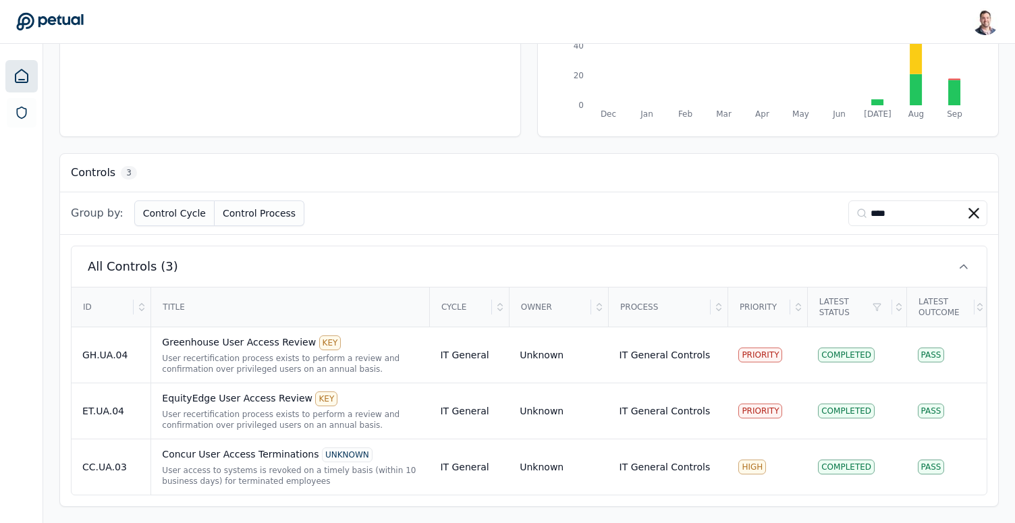
scroll to position [211, 0]
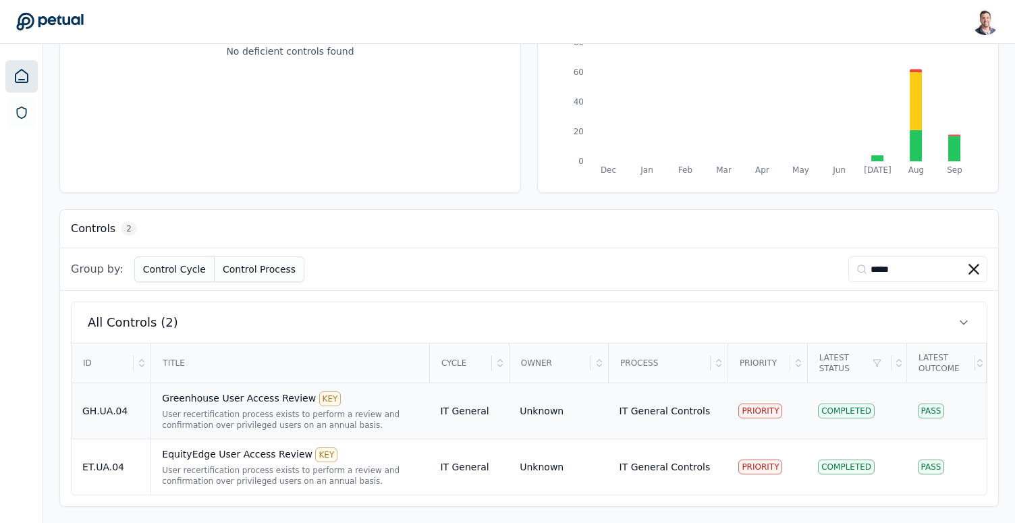
type input "*****"
click at [390, 486] on td "EquityEdge User Access Review KEY User recertification process exists to perfor…" at bounding box center [290, 467] width 279 height 56
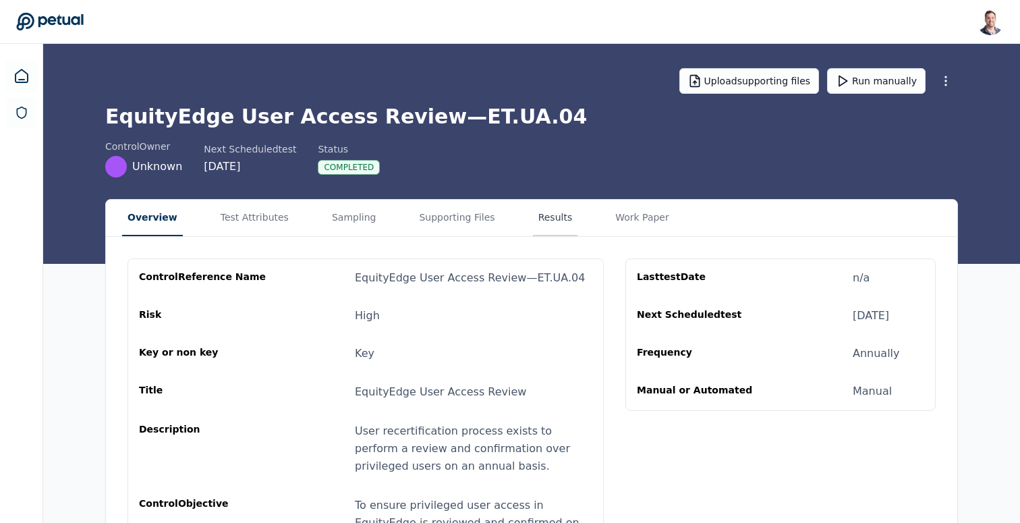
click at [533, 210] on button "Results" at bounding box center [555, 218] width 45 height 36
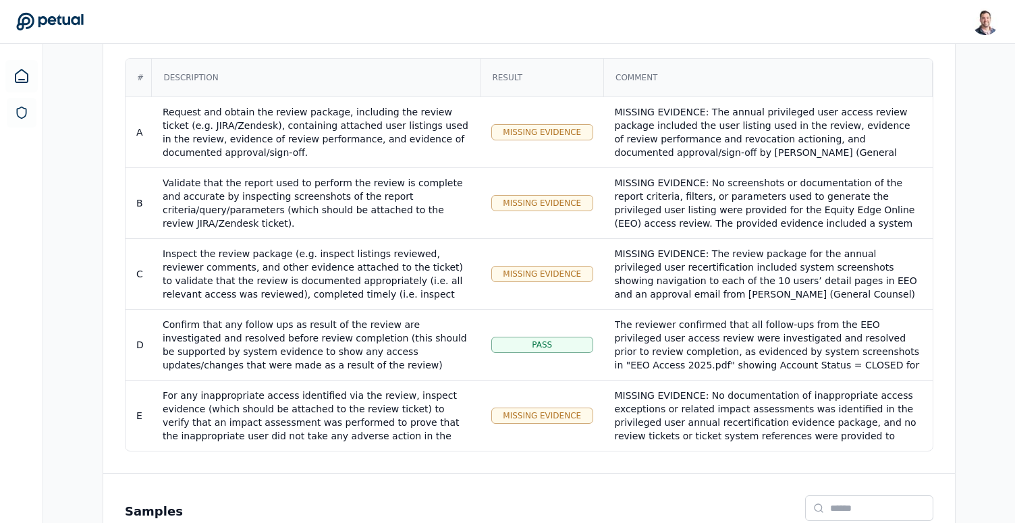
scroll to position [282, 0]
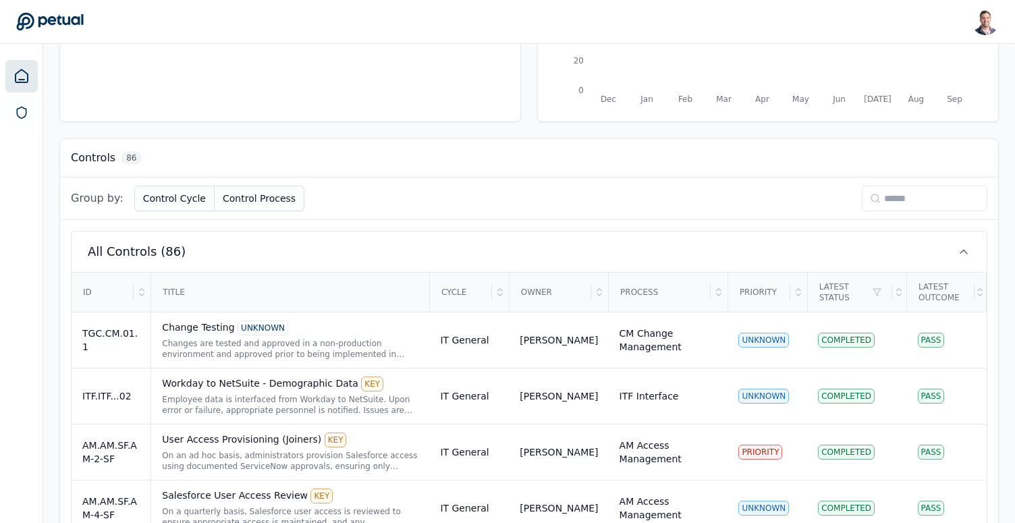
scroll to position [211, 0]
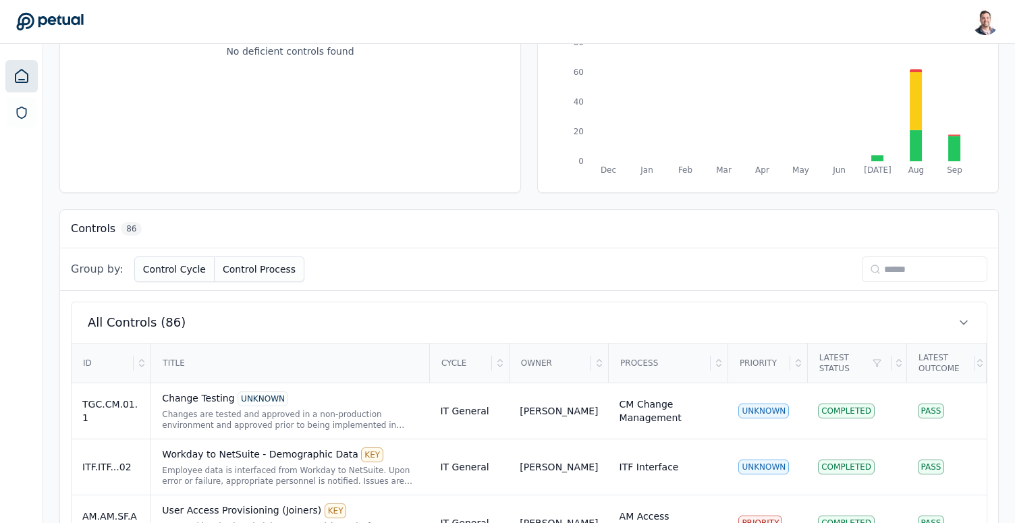
click at [874, 262] on input at bounding box center [924, 269] width 125 height 26
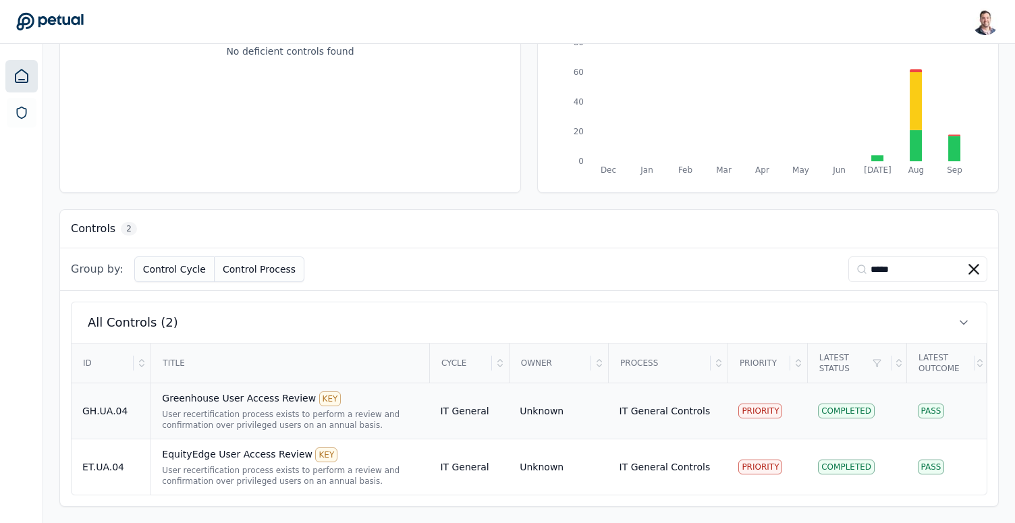
type input "*****"
click at [225, 420] on div "User recertification process exists to perform a review and confirmation over p…" at bounding box center [290, 420] width 256 height 22
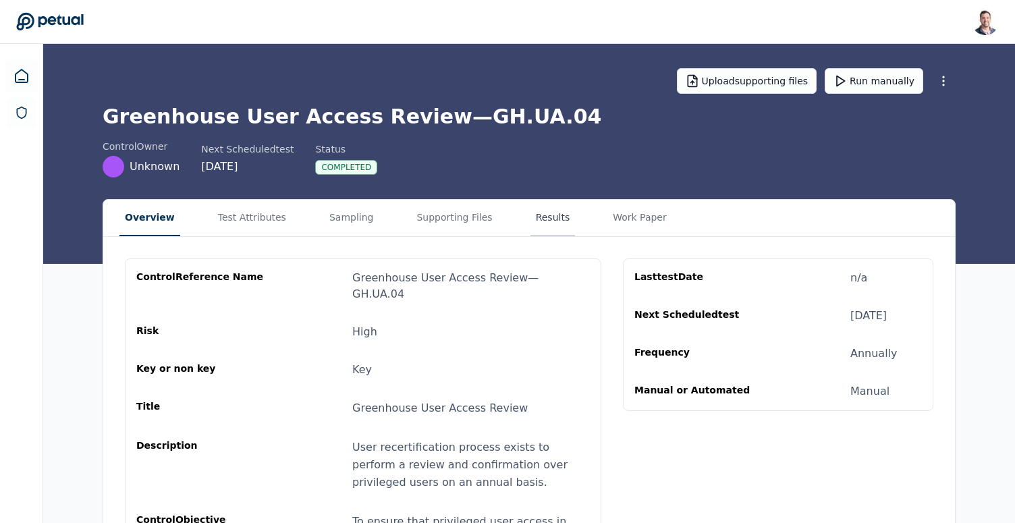
click at [530, 218] on button "Results" at bounding box center [552, 218] width 45 height 36
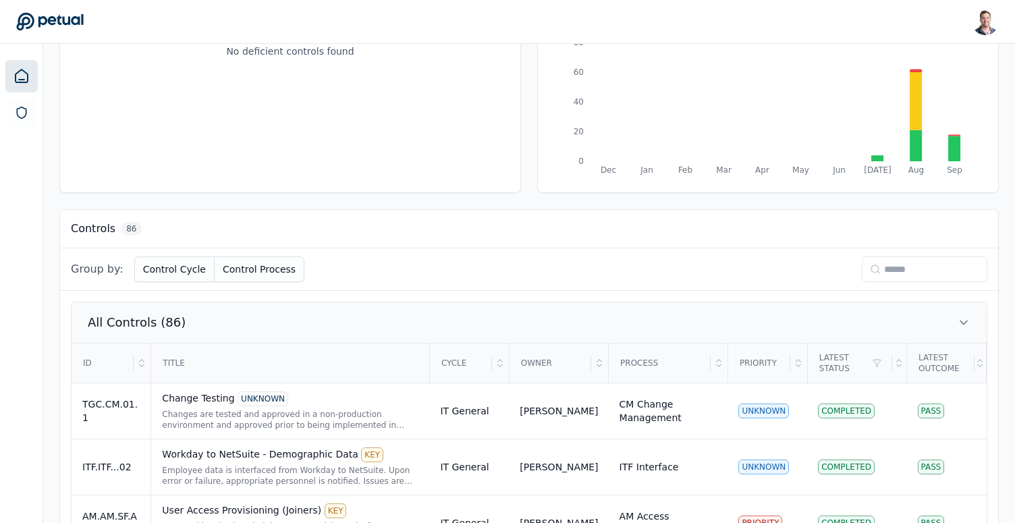
scroll to position [225, 0]
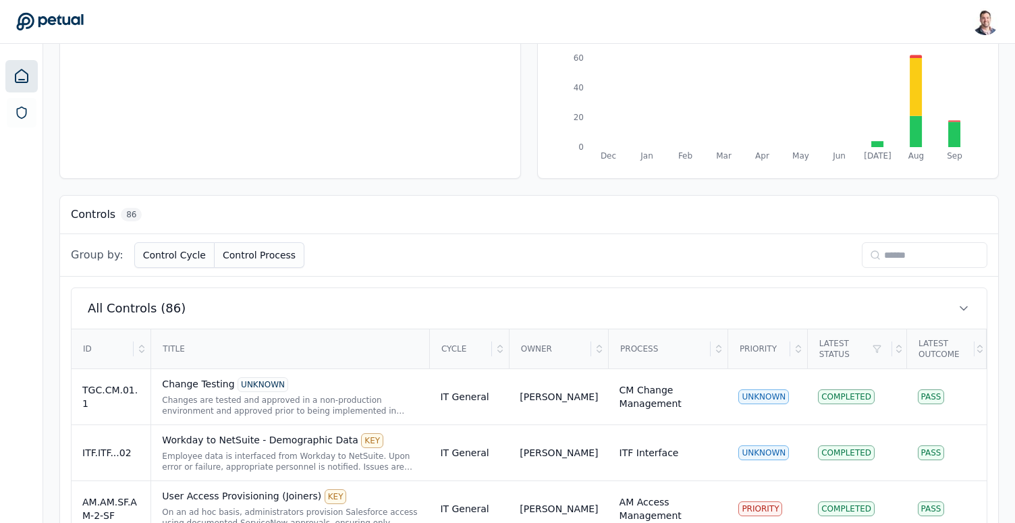
click at [923, 245] on input at bounding box center [924, 255] width 125 height 26
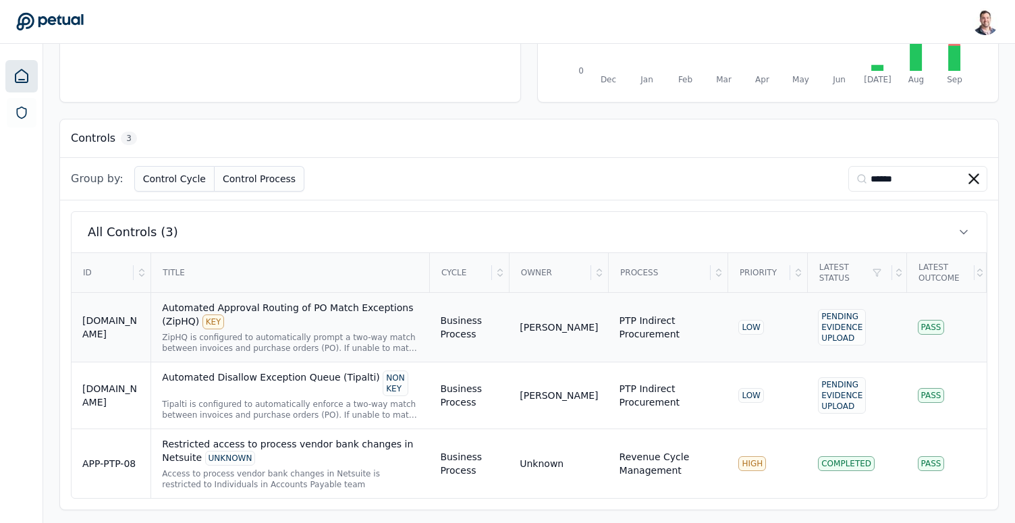
scroll to position [305, 0]
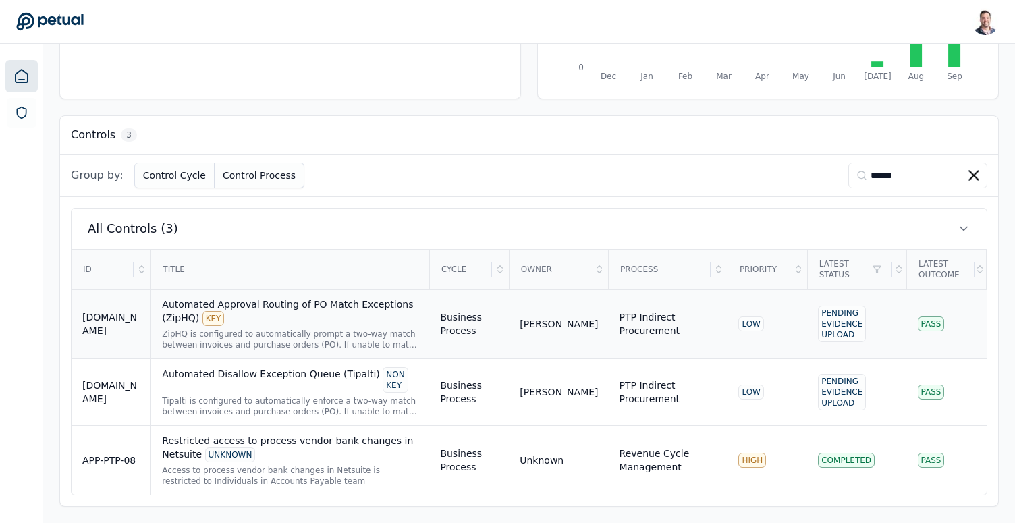
type input "******"
click at [341, 470] on div "Access to process vendor bank changes in Netsuite is restricted to Individuals …" at bounding box center [290, 476] width 256 height 22
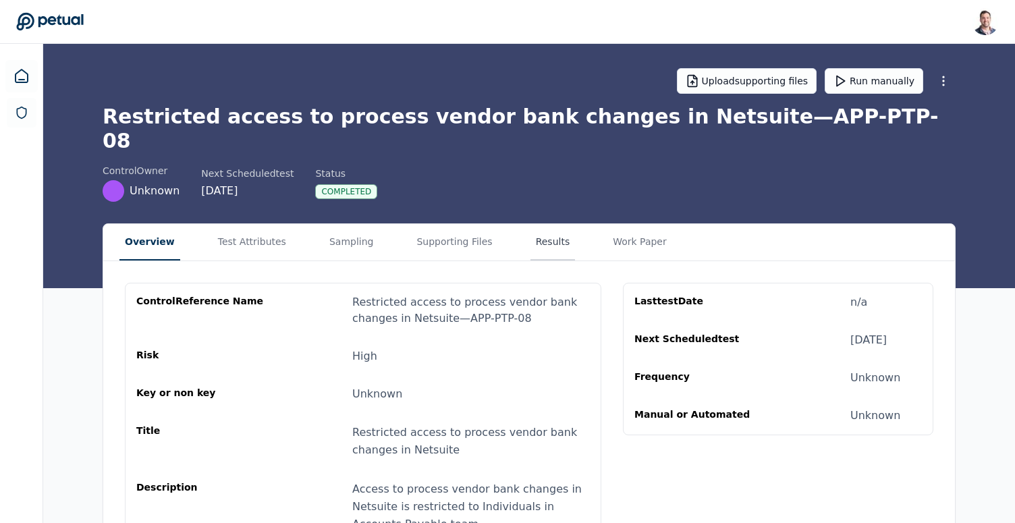
click at [548, 224] on button "Results" at bounding box center [552, 242] width 45 height 36
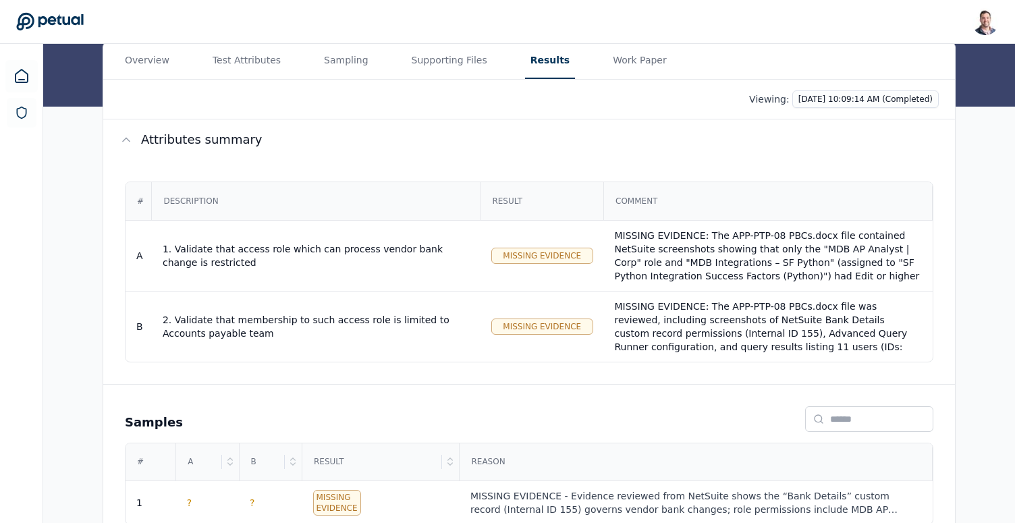
scroll to position [306, 0]
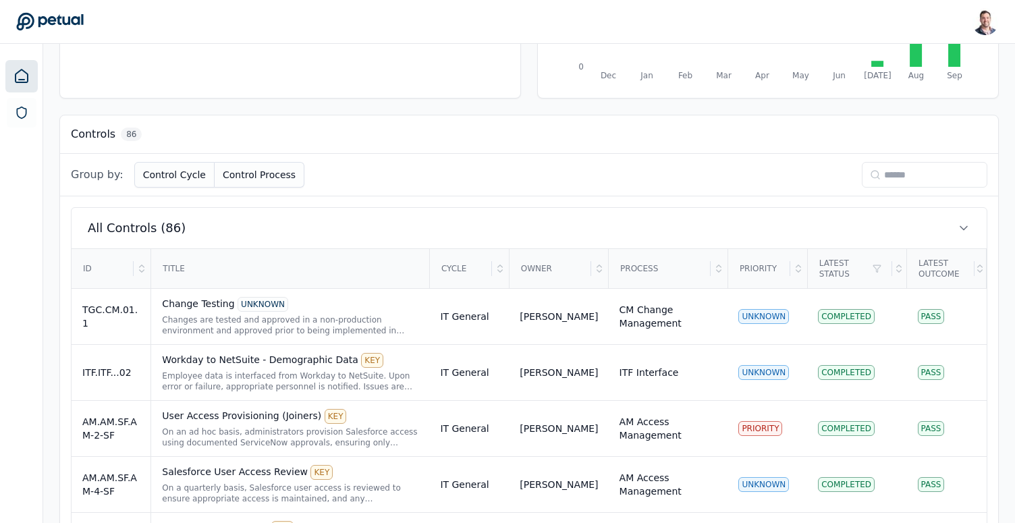
click at [879, 167] on input at bounding box center [924, 175] width 125 height 26
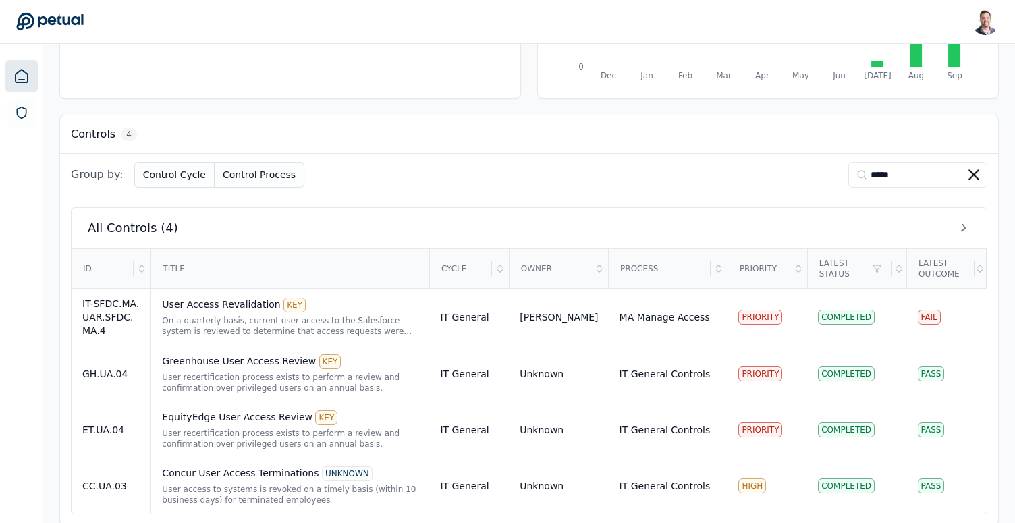
scroll to position [155, 0]
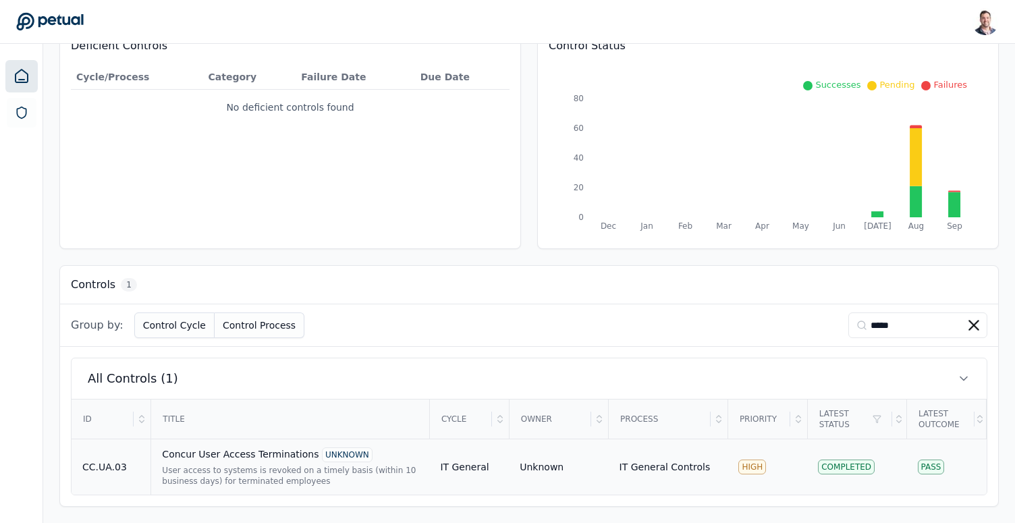
type input "*****"
click at [287, 447] on td "Concur User Access Terminations UNKNOWN User access to systems is revoked on a …" at bounding box center [290, 467] width 279 height 56
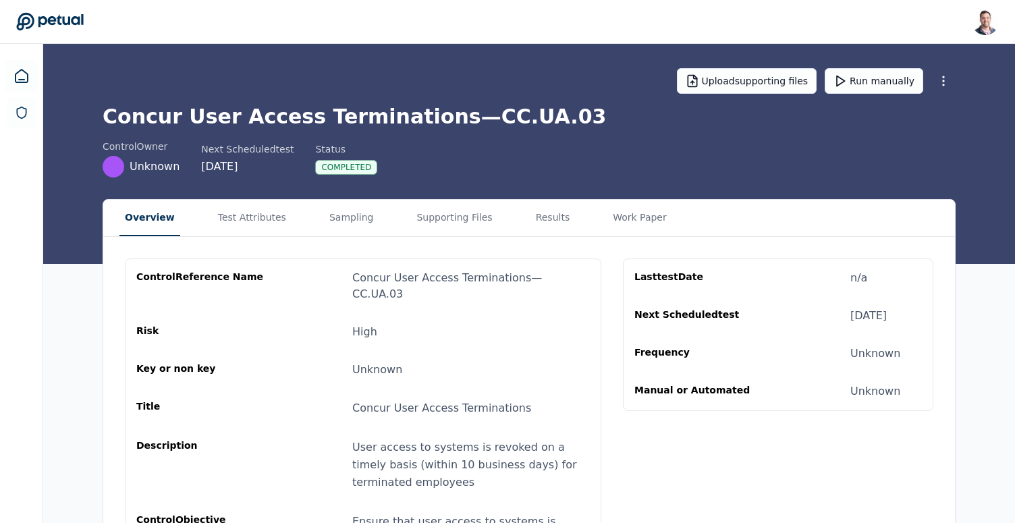
click at [533, 237] on div "control Reference Name Concur User Access Terminations — CC.UA.03 Risk High Key…" at bounding box center [528, 418] width 851 height 362
click at [541, 231] on button "Results" at bounding box center [552, 218] width 45 height 36
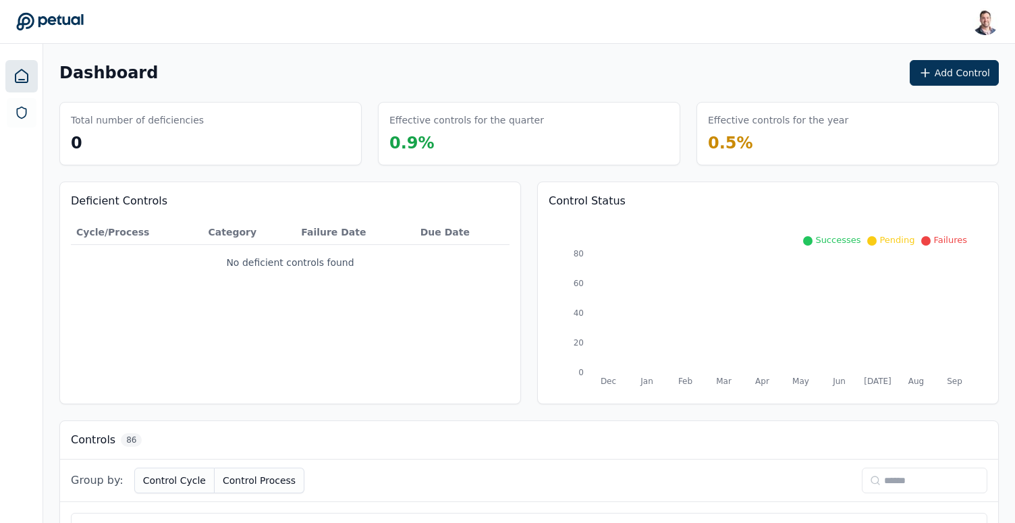
scroll to position [155, 0]
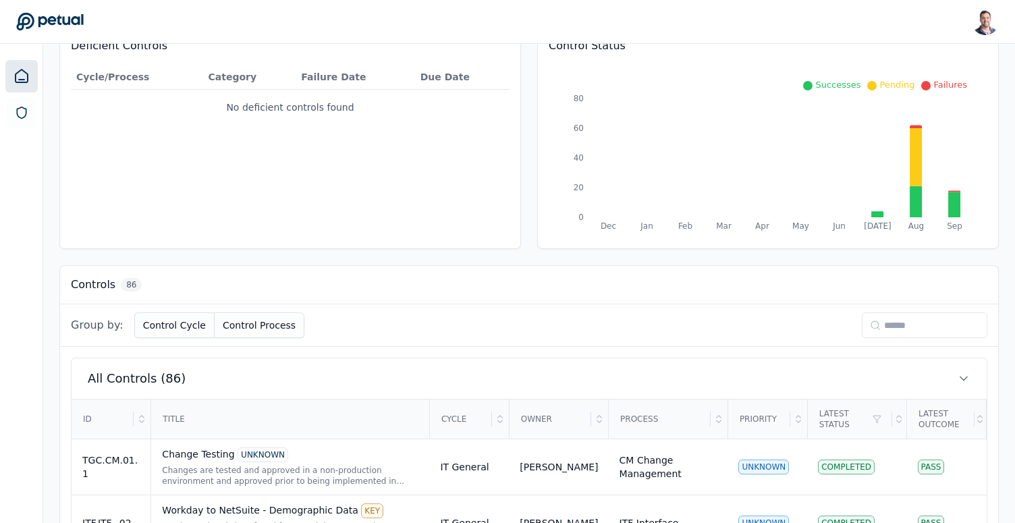
click at [897, 333] on input at bounding box center [924, 325] width 125 height 26
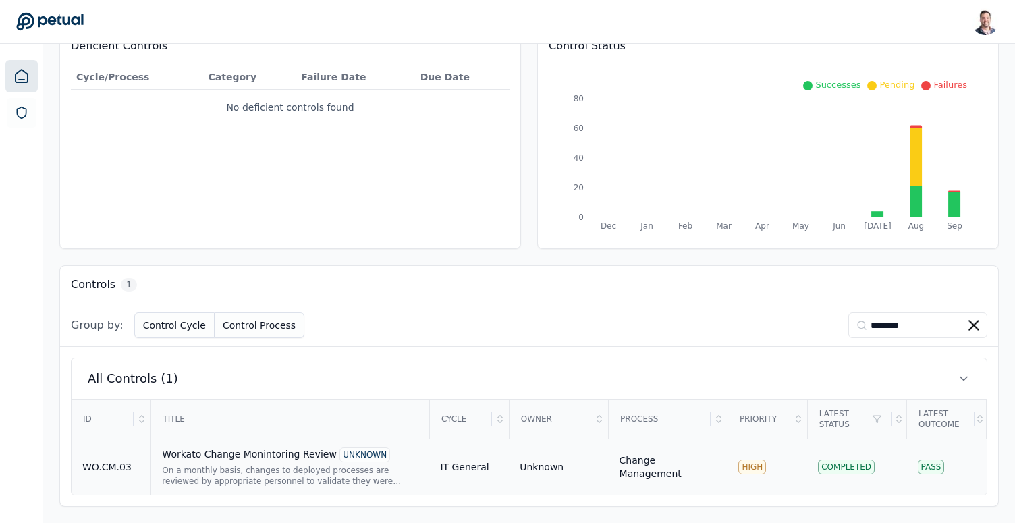
type input "********"
click at [279, 484] on div "On a monthly basis, changes to deployed processes are reviewed by appropriate p…" at bounding box center [290, 476] width 256 height 22
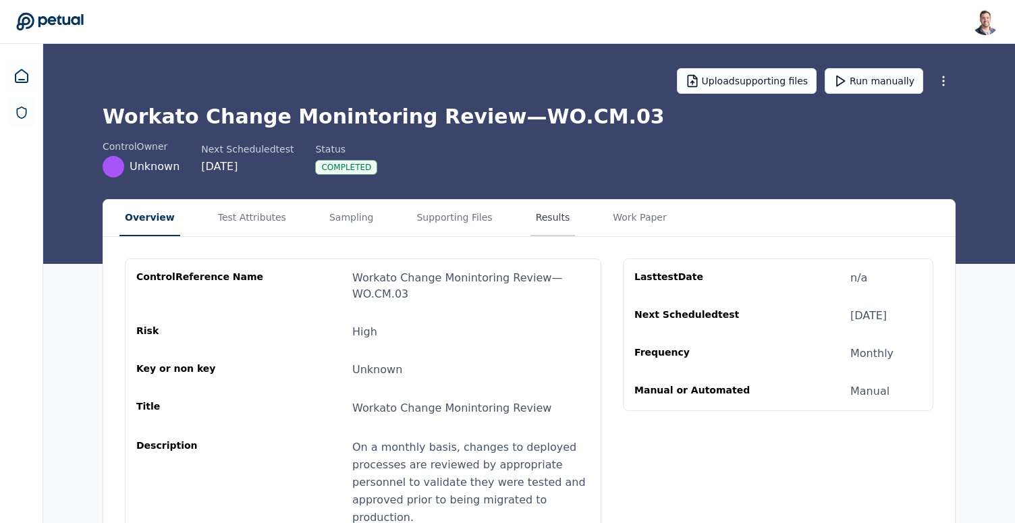
click at [551, 201] on button "Results" at bounding box center [552, 218] width 45 height 36
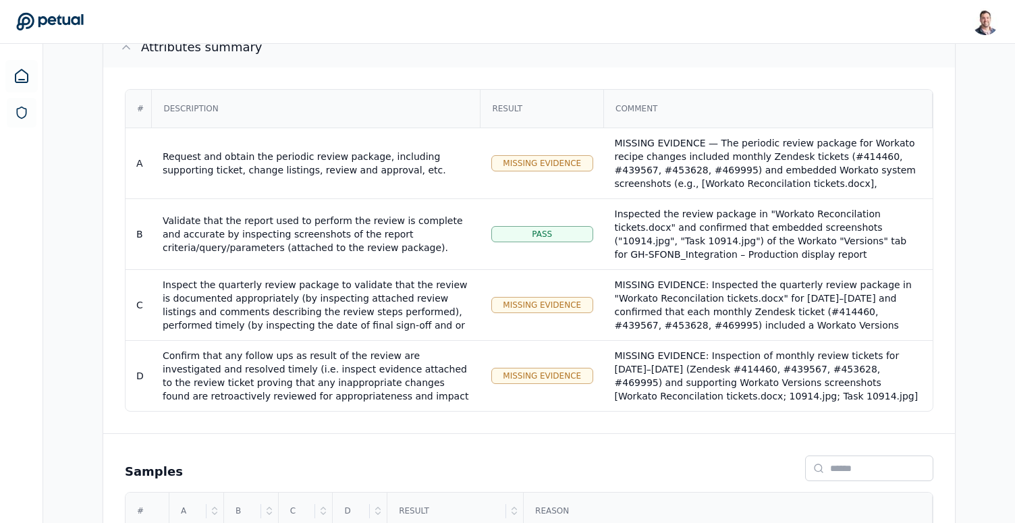
scroll to position [322, 0]
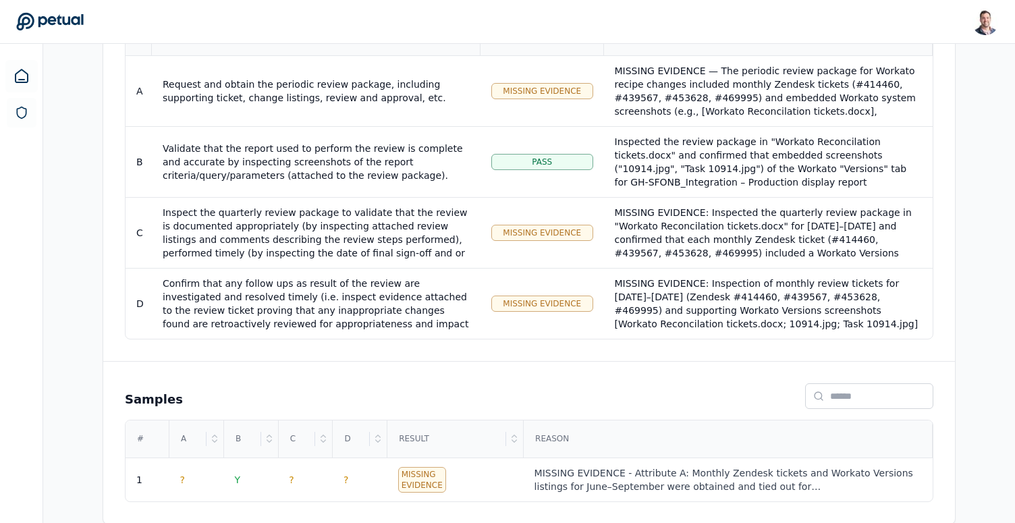
scroll to position [155, 0]
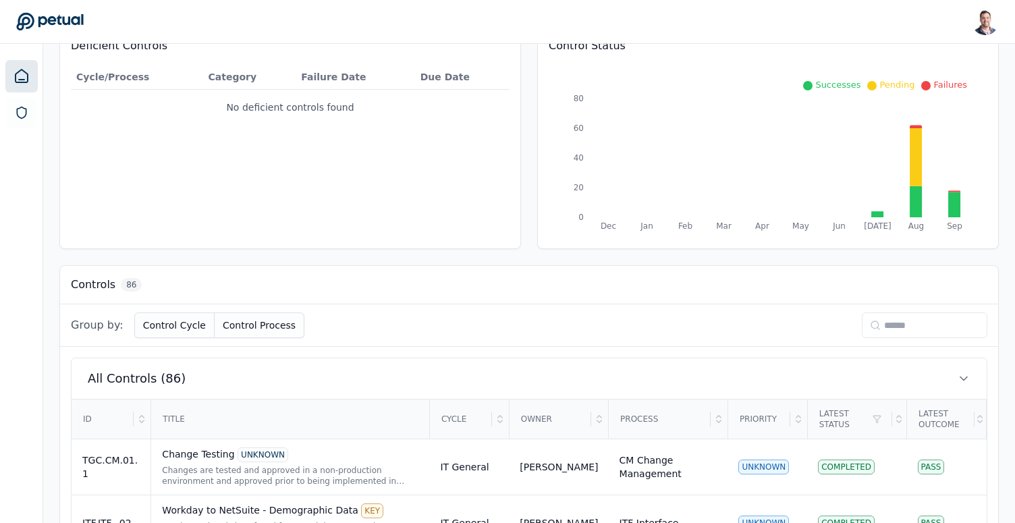
click at [886, 328] on input at bounding box center [924, 325] width 125 height 26
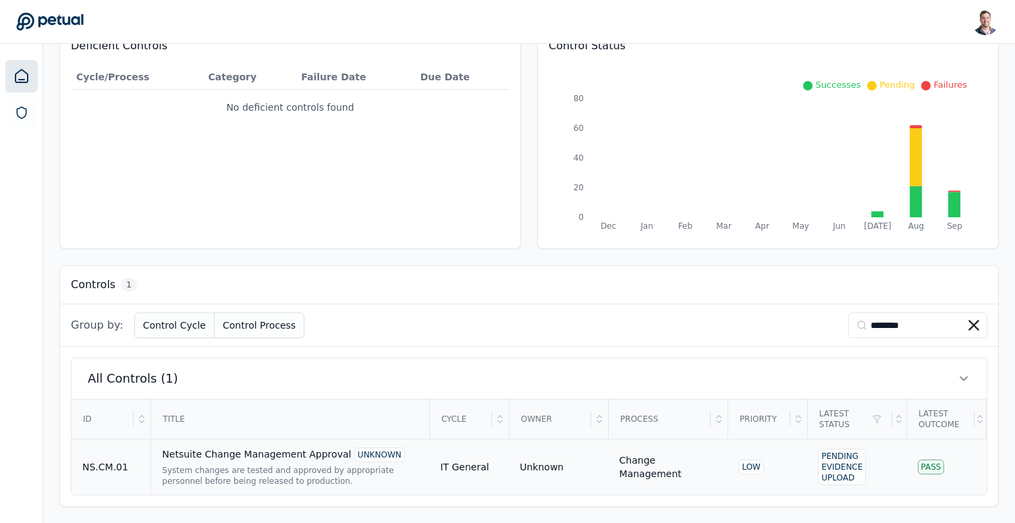
type input "********"
click at [297, 477] on div "System changes are tested and approved by appropriate personnel before being re…" at bounding box center [290, 476] width 256 height 22
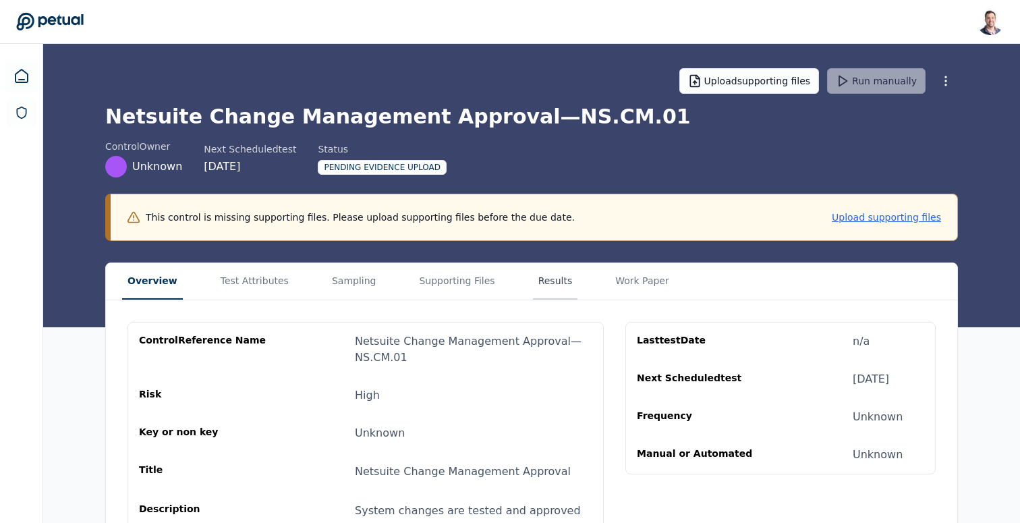
click at [554, 269] on button "Results" at bounding box center [555, 281] width 45 height 36
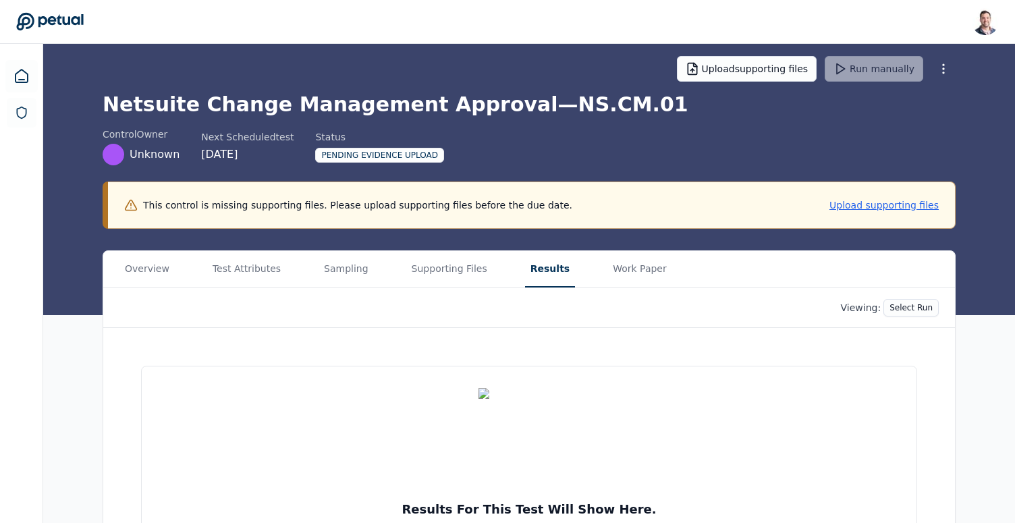
scroll to position [22, 0]
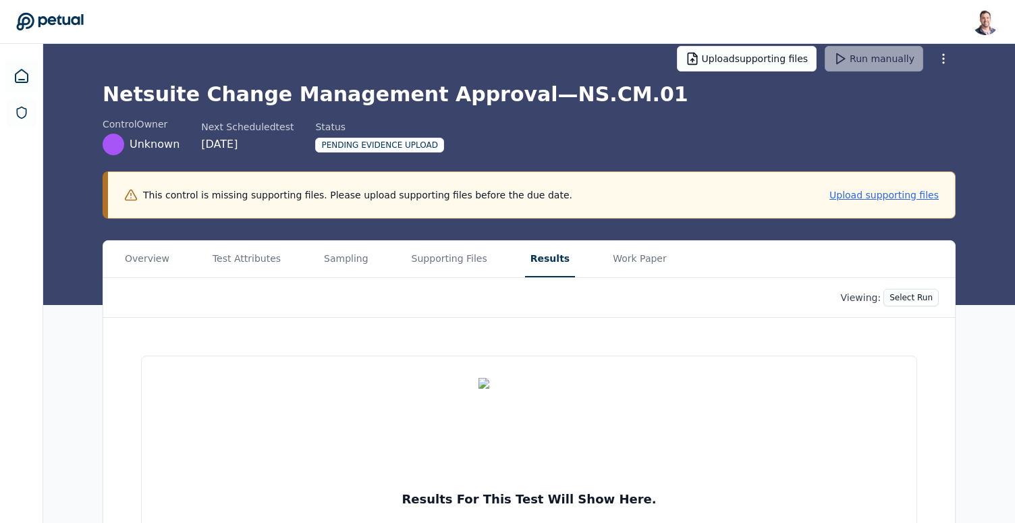
click at [526, 98] on h1 "Netsuite Change Management Approval — NS.CM.01" at bounding box center [529, 94] width 853 height 24
click at [144, 258] on button "Overview" at bounding box center [146, 259] width 55 height 36
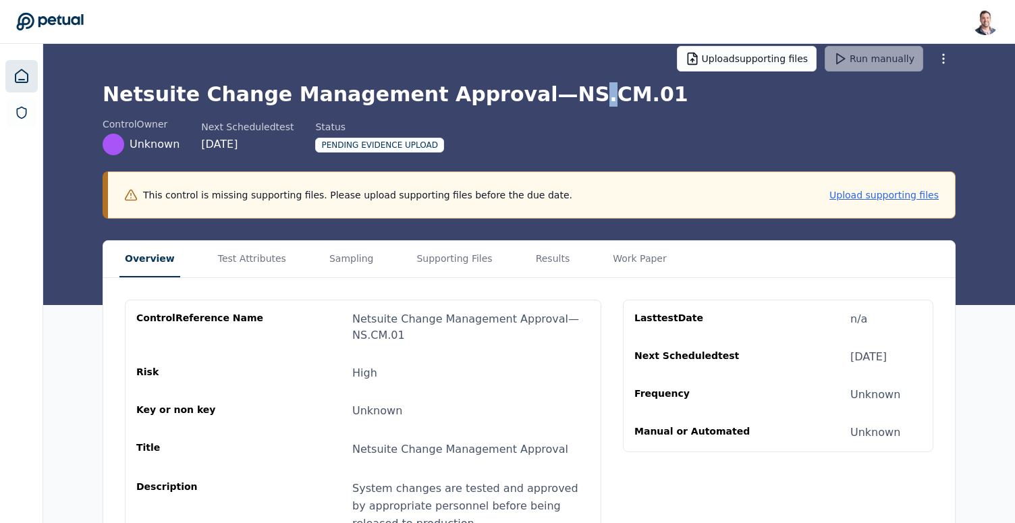
click at [23, 73] on icon at bounding box center [21, 76] width 16 height 16
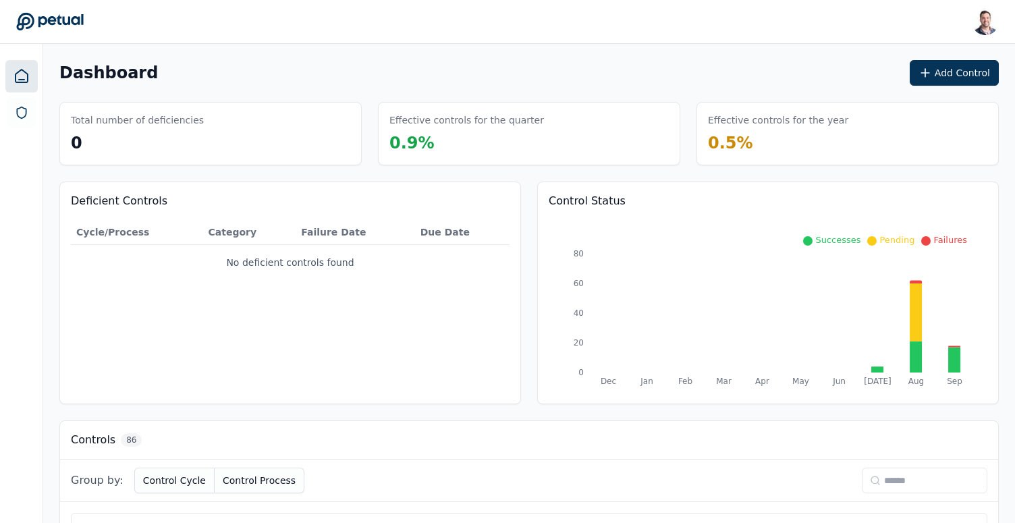
click at [905, 490] on input at bounding box center [924, 481] width 125 height 26
type input "********"
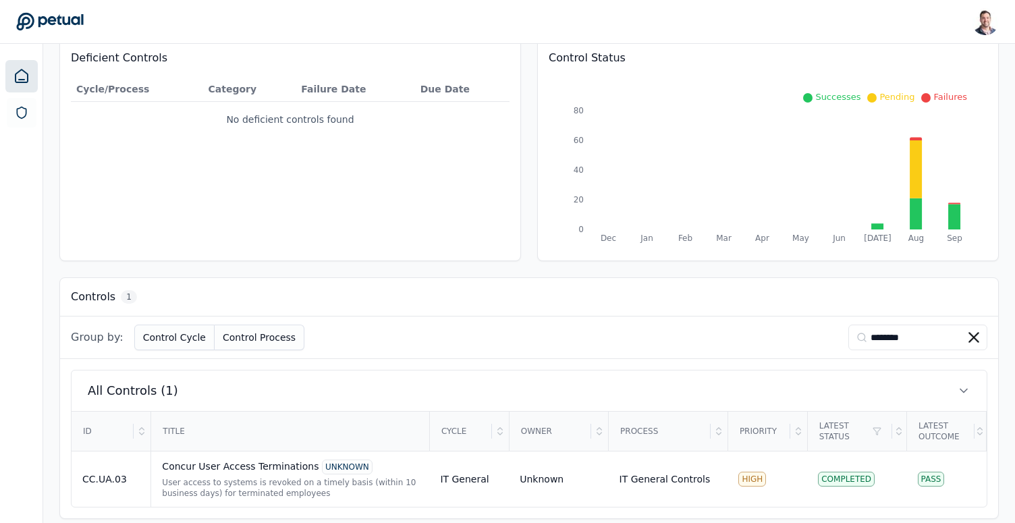
scroll to position [155, 0]
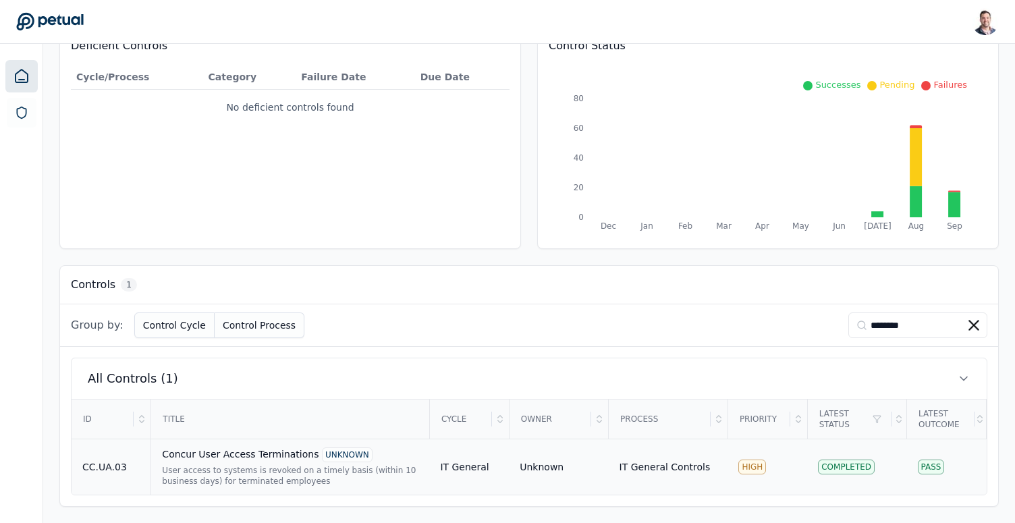
click at [316, 461] on div "Concur User Access Terminations UNKNOWN" at bounding box center [290, 454] width 256 height 15
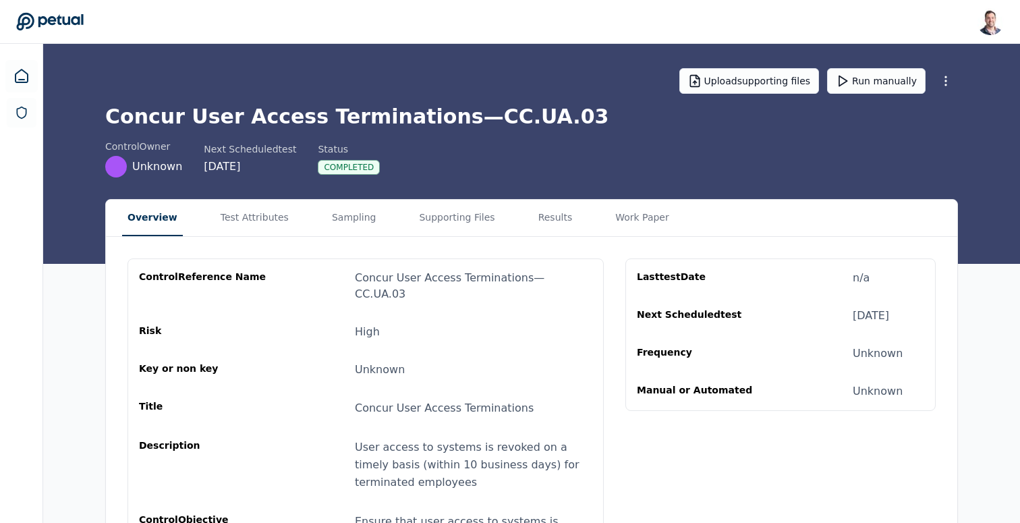
click at [523, 161] on main "Upload supporting files Run manually Concur User Access Terminations — CC.UA.03…" at bounding box center [531, 321] width 977 height 555
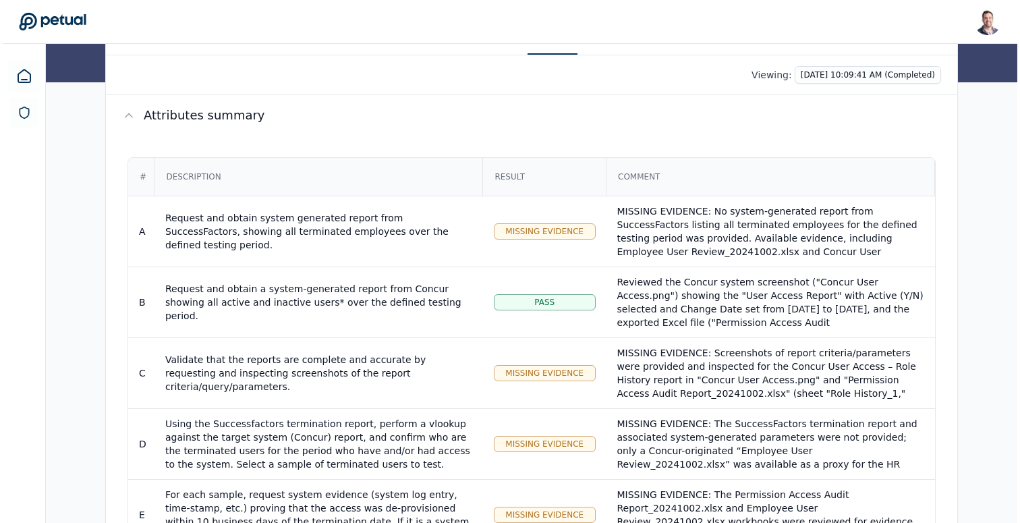
scroll to position [321, 0]
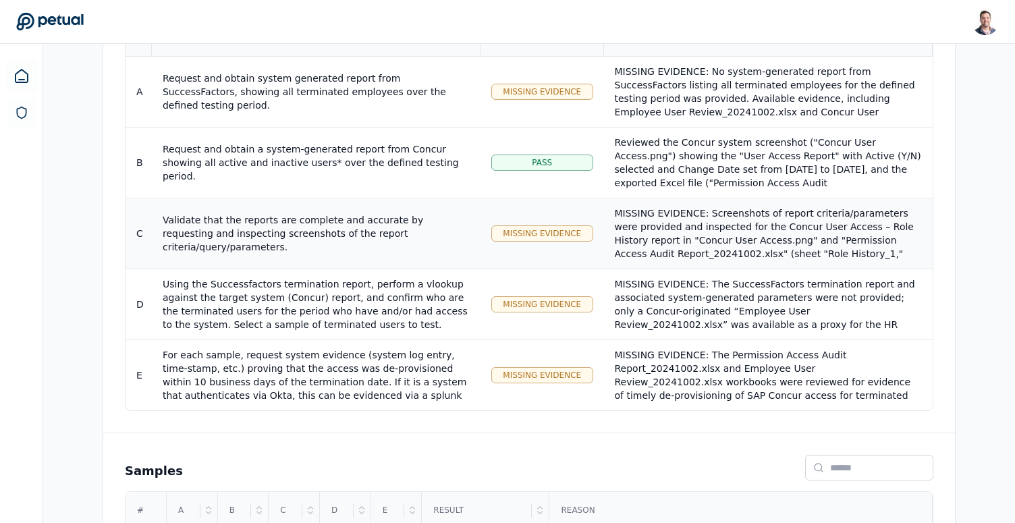
click at [715, 234] on div "MISSING EVIDENCE: Screenshots of report criteria/parameters were provided and i…" at bounding box center [768, 300] width 307 height 189
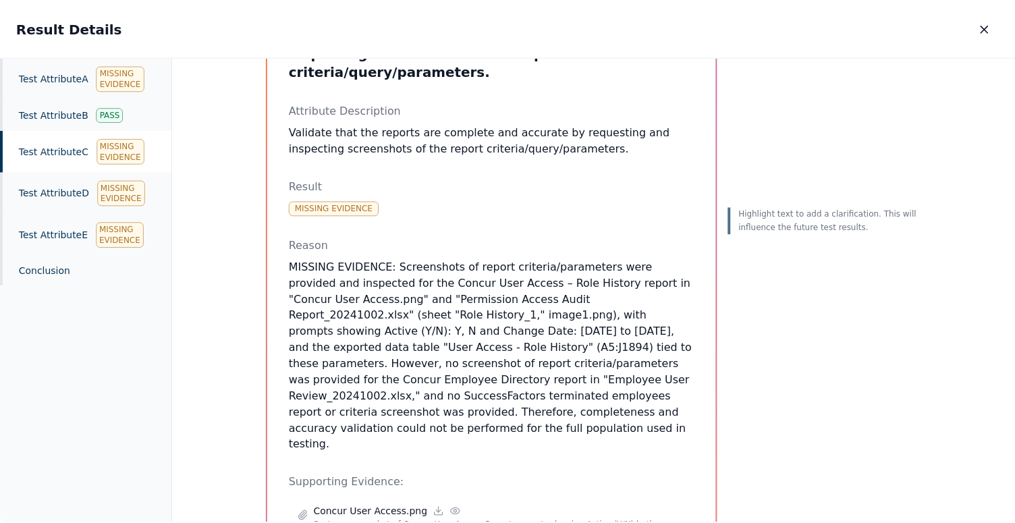
scroll to position [111, 0]
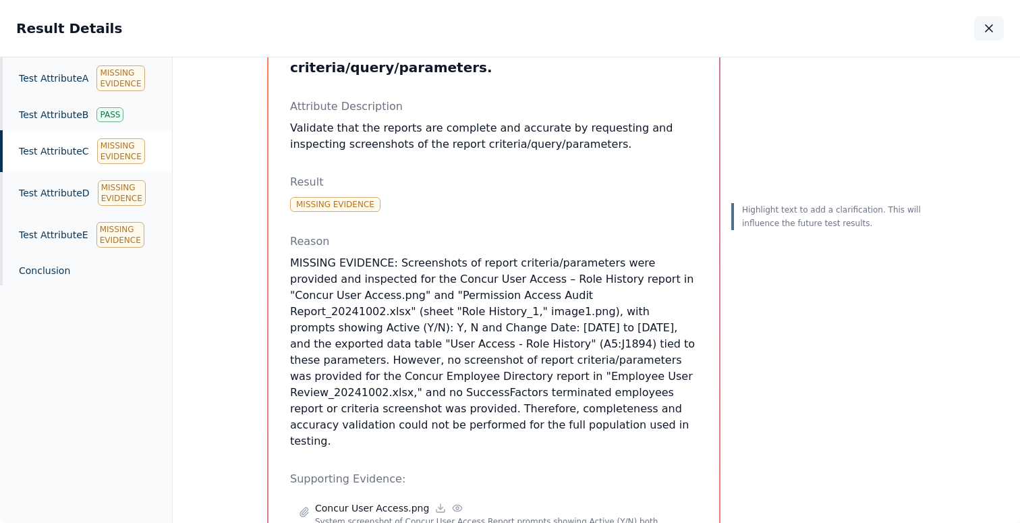
click at [991, 32] on icon "button" at bounding box center [988, 28] width 13 height 13
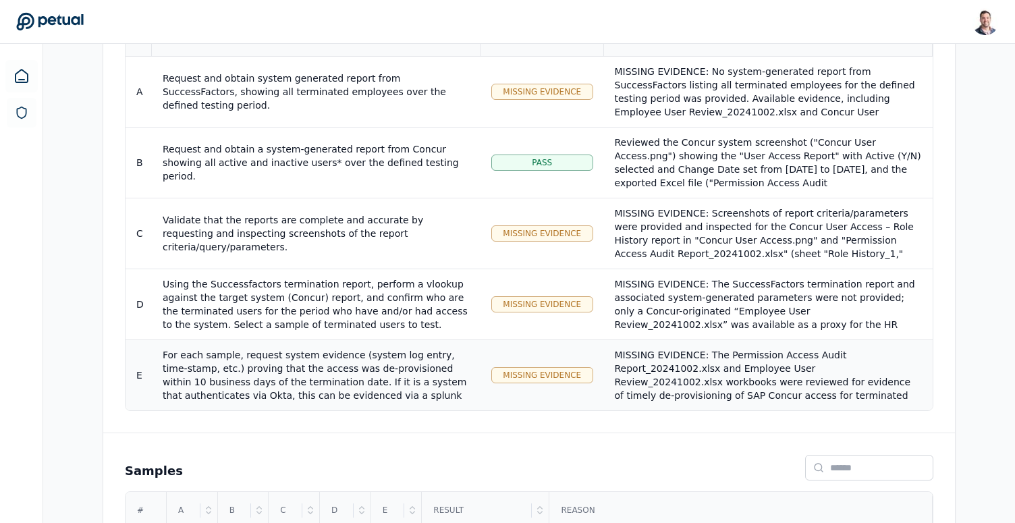
scroll to position [394, 0]
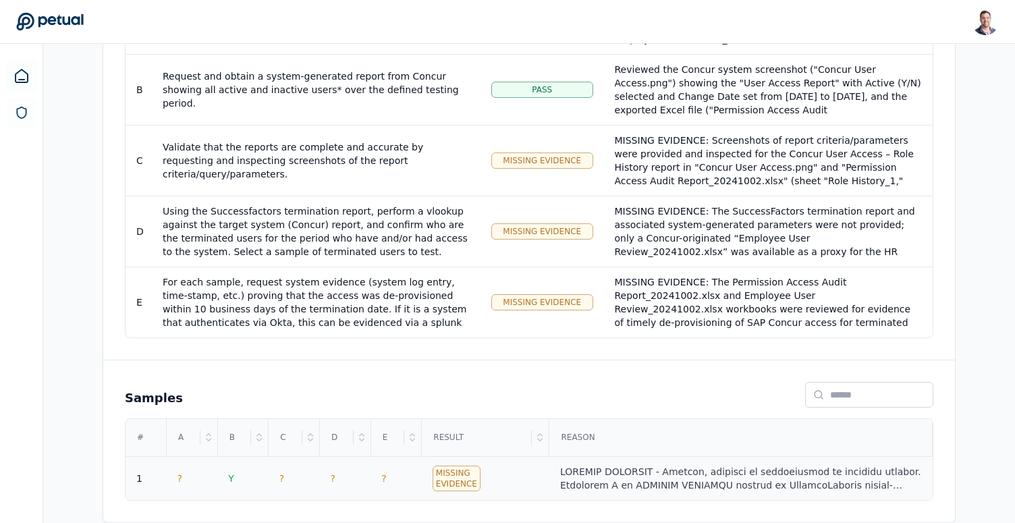
click at [599, 468] on div at bounding box center [741, 478] width 362 height 27
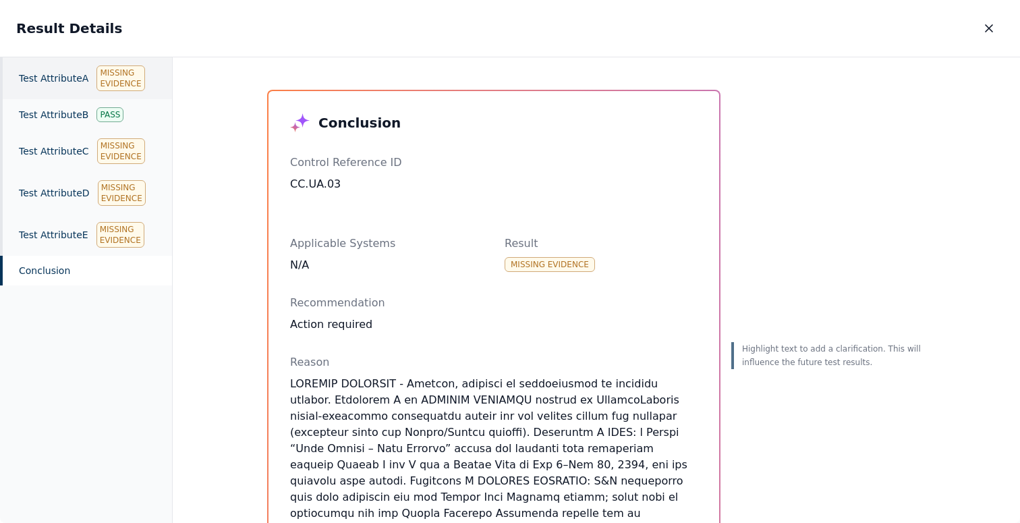
click at [61, 65] on div "Test Attribute A Missing Evidence" at bounding box center [86, 78] width 172 height 42
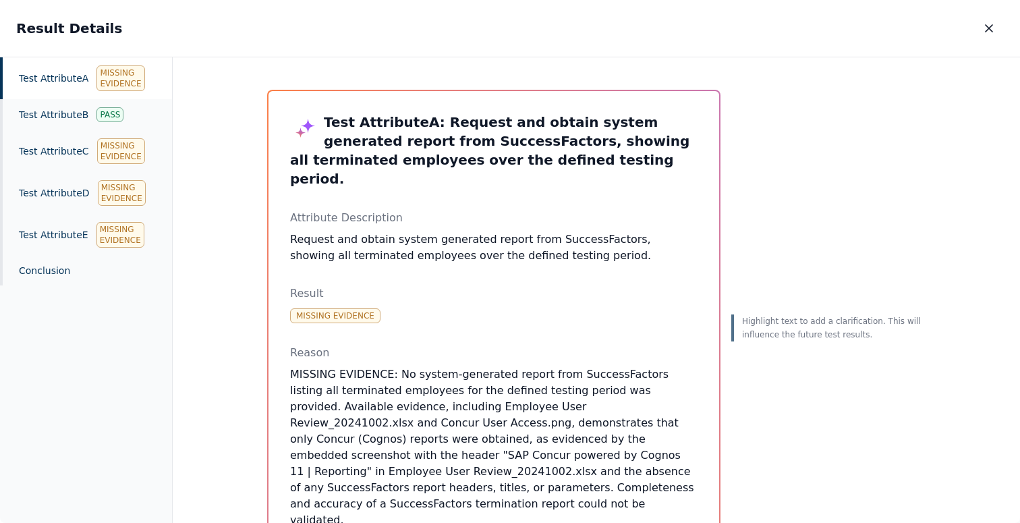
click at [413, 136] on h3 "Test Attribute A : Request and obtain system generated report from SuccessFacto…" at bounding box center [493, 151] width 407 height 76
click at [430, 139] on h3 "Test Attribute A : Request and obtain system generated report from SuccessFacto…" at bounding box center [493, 151] width 407 height 76
click at [486, 246] on div "Test Attribute A : Request and obtain system generated report from SuccessFacto…" at bounding box center [493, 456] width 407 height 687
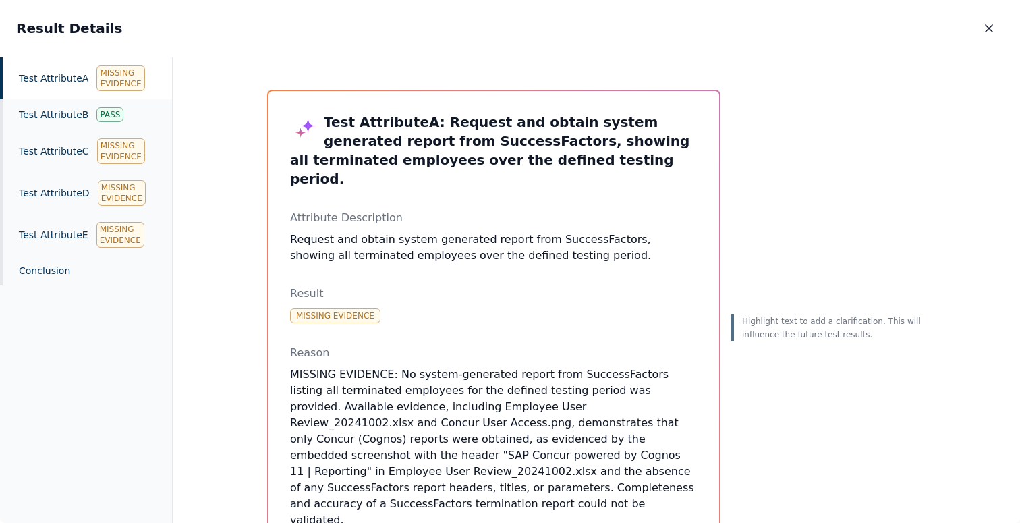
click at [486, 246] on div "Test Attribute A : Request and obtain system generated report from SuccessFacto…" at bounding box center [493, 456] width 407 height 687
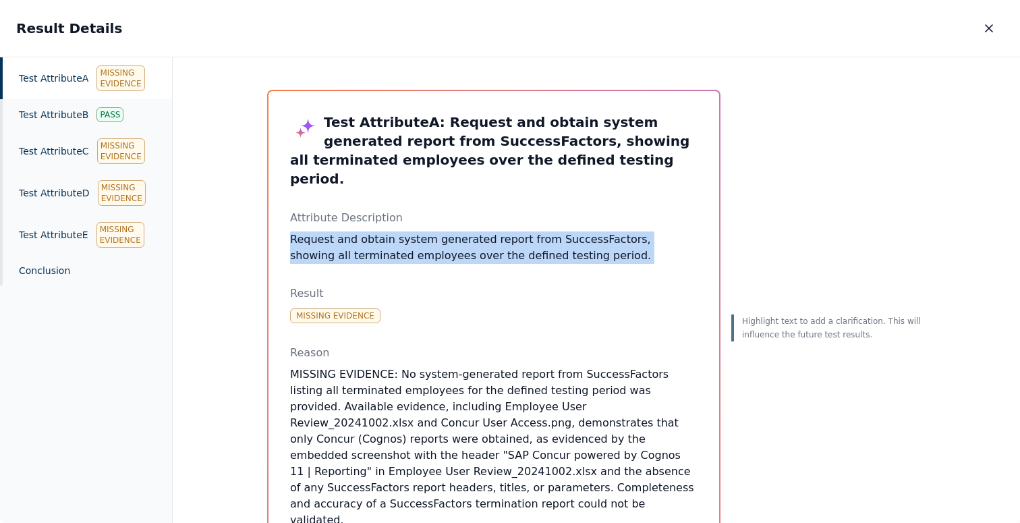
click at [486, 246] on div "Test Attribute A : Request and obtain system generated report from SuccessFacto…" at bounding box center [493, 456] width 407 height 687
click at [491, 232] on p "Request and obtain system generated report from SuccessFactors, showing all ter…" at bounding box center [493, 247] width 407 height 32
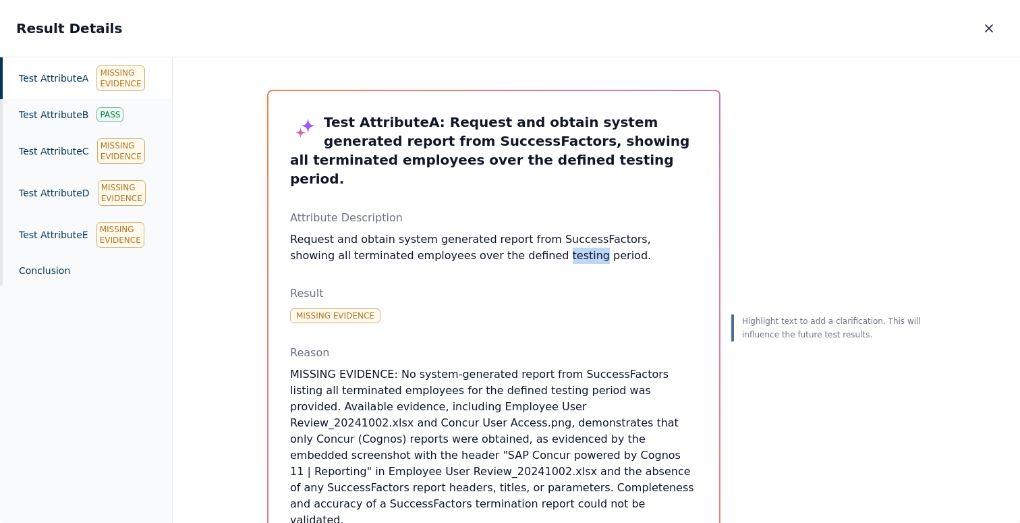
click at [491, 232] on p "Request and obtain system generated report from SuccessFactors, showing all ter…" at bounding box center [493, 247] width 407 height 32
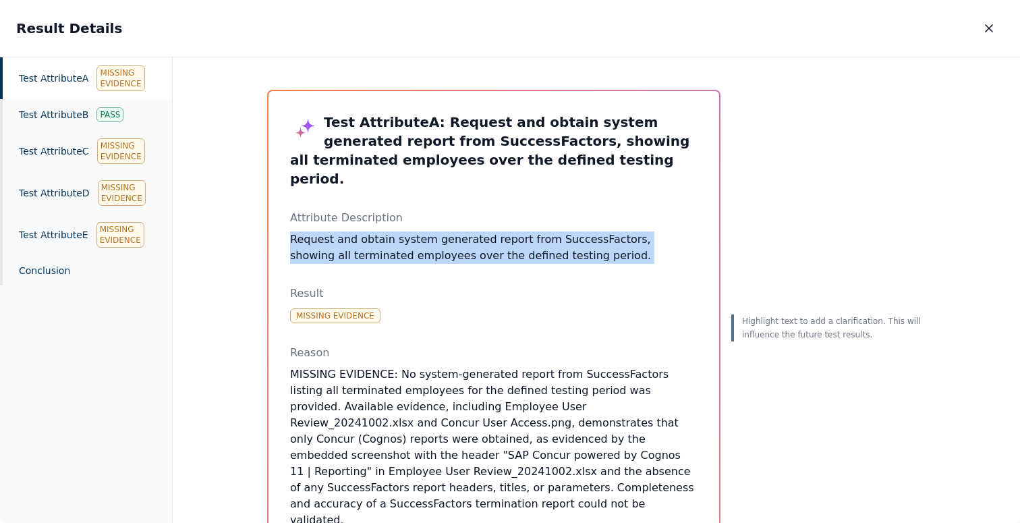
click at [491, 232] on p "Request and obtain system generated report from SuccessFactors, showing all ter…" at bounding box center [493, 247] width 407 height 32
click at [988, 27] on icon "button" at bounding box center [989, 28] width 7 height 7
